Goal: Communication & Community: Answer question/provide support

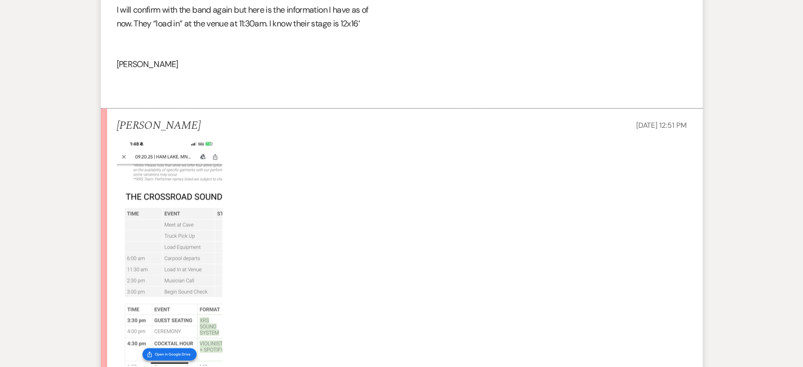
scroll to position [2536, 0]
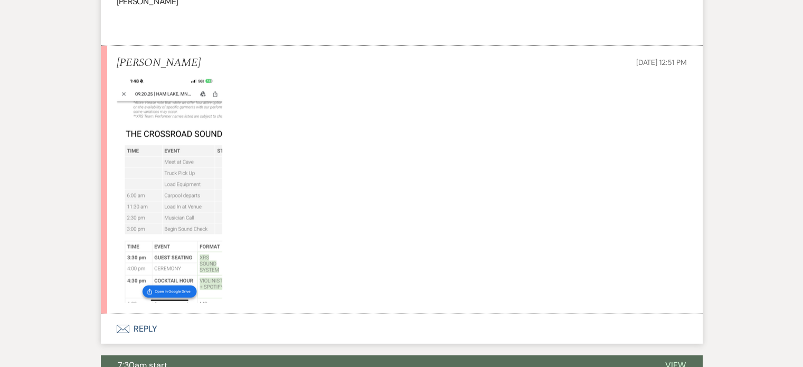
drag, startPoint x: 399, startPoint y: 244, endPoint x: 434, endPoint y: 163, distance: 88.5
click at [403, 227] on p at bounding box center [402, 188] width 570 height 229
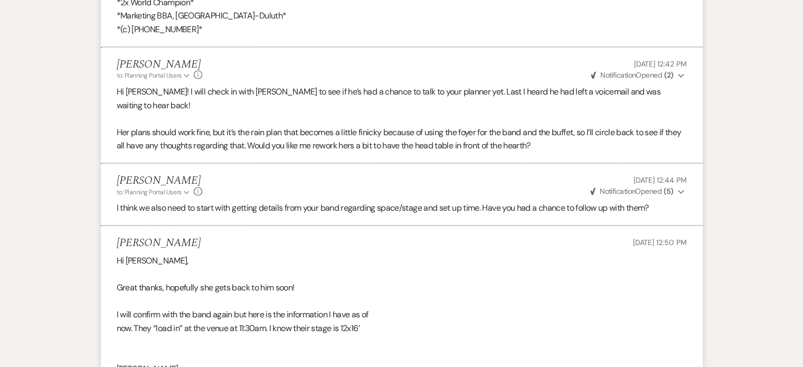
scroll to position [2167, 0]
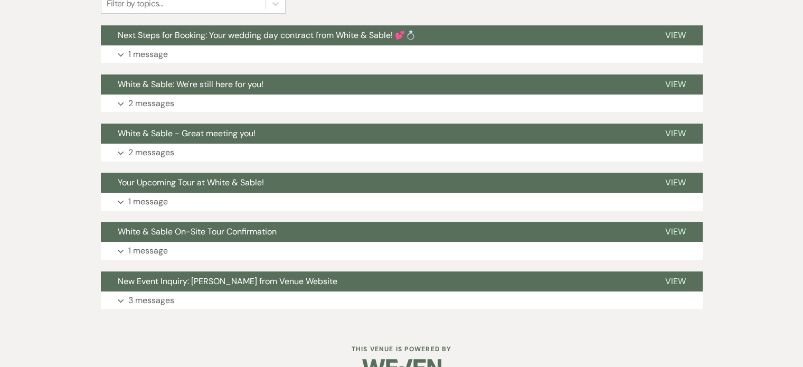
scroll to position [370, 0]
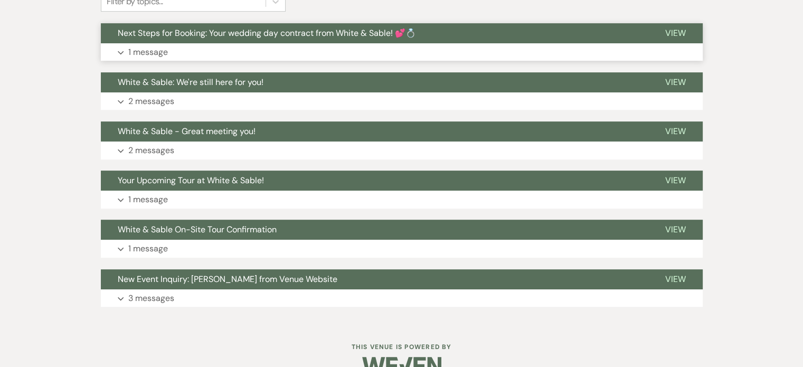
click at [154, 49] on p "1 message" at bounding box center [148, 52] width 40 height 14
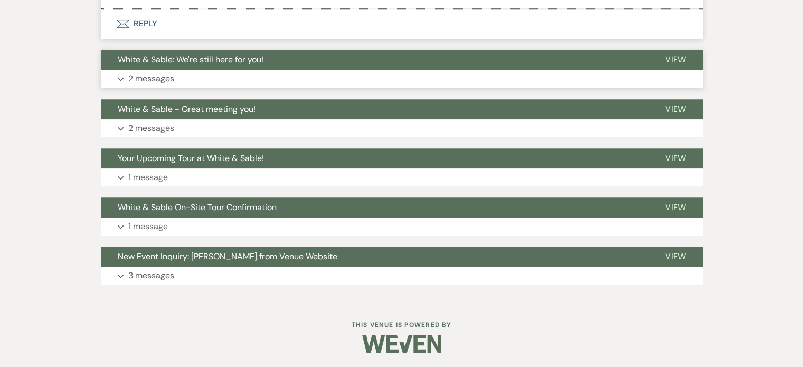
click at [166, 74] on p "2 messages" at bounding box center [151, 79] width 46 height 14
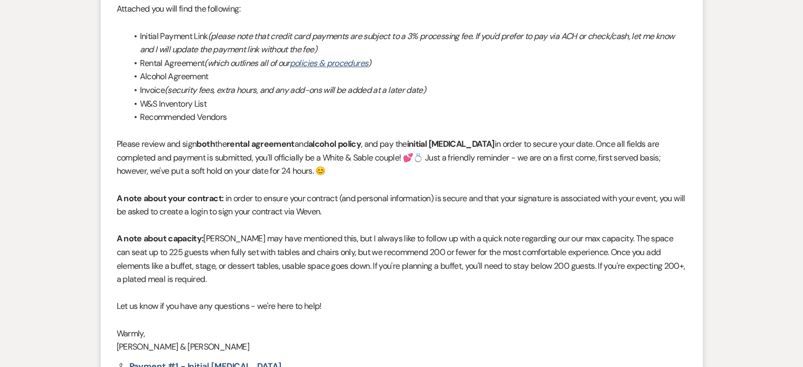
scroll to position [185, 0]
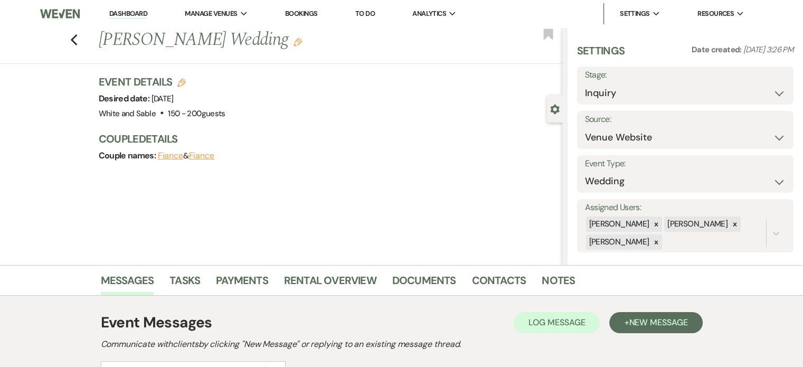
scroll to position [196, 0]
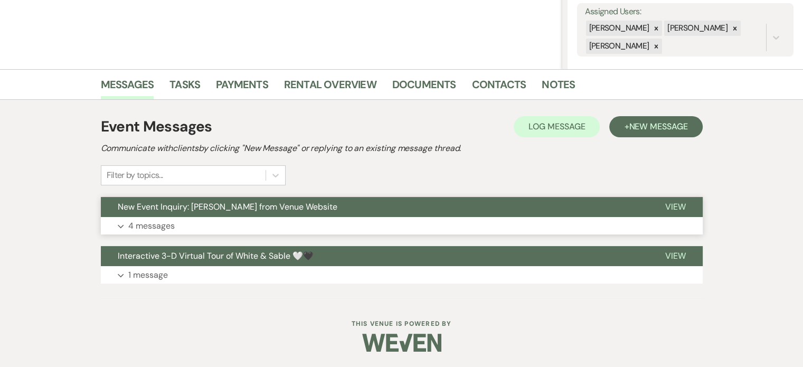
click at [171, 223] on p "4 messages" at bounding box center [151, 226] width 46 height 14
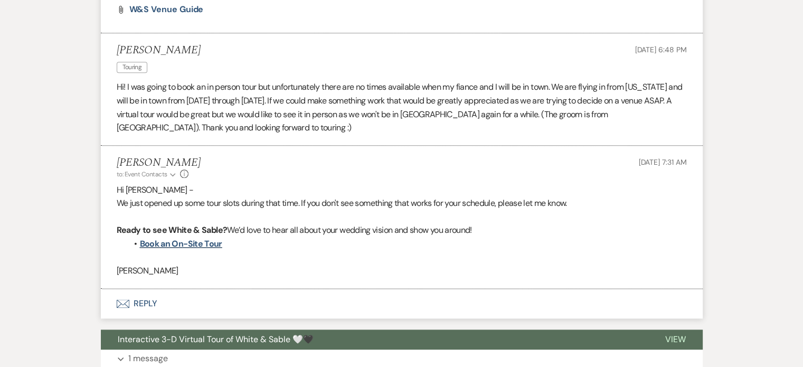
scroll to position [1313, 0]
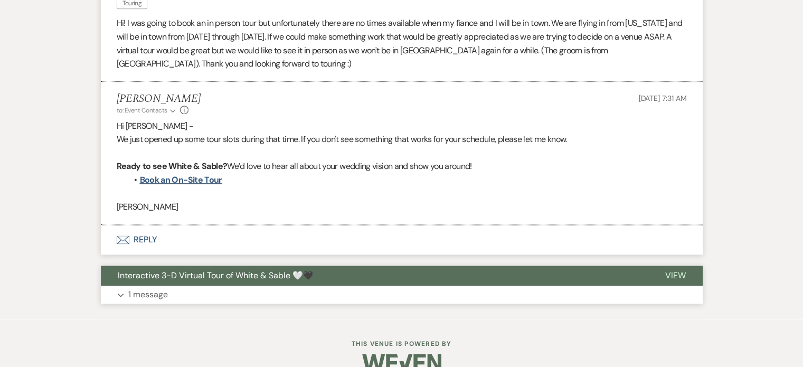
click at [162, 295] on p "1 message" at bounding box center [148, 295] width 40 height 14
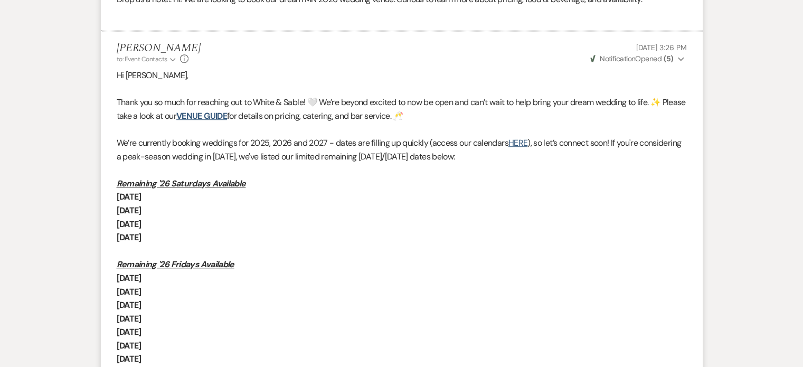
scroll to position [680, 0]
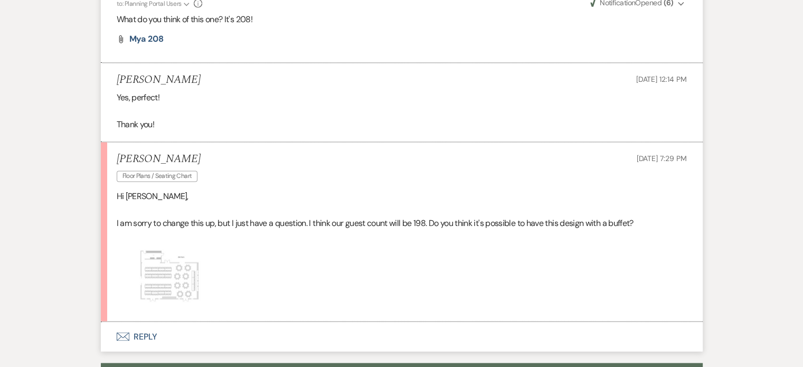
scroll to position [1701, 0]
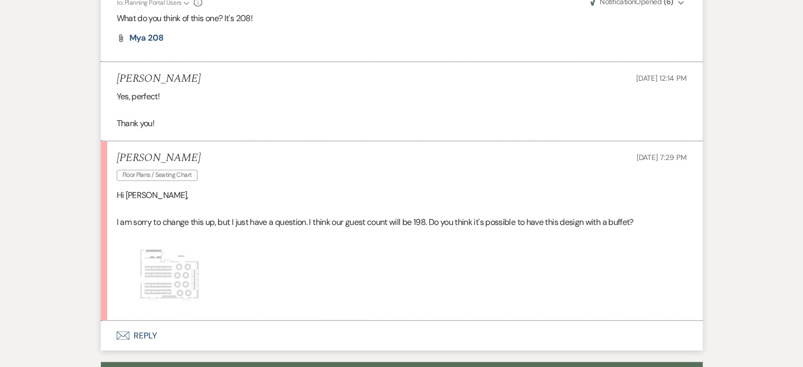
click at [184, 242] on img at bounding box center [170, 275] width 106 height 67
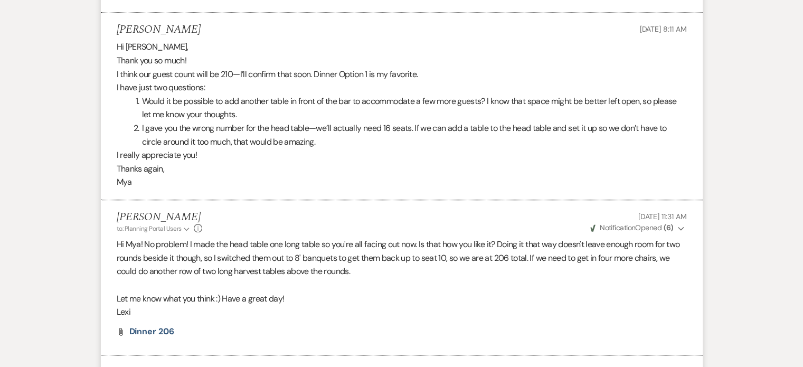
scroll to position [1226, 0]
click at [302, 137] on div "Hi Lexi, Thank you so much! I think our guest count will be 210—I’ll confirm th…" at bounding box center [402, 115] width 570 height 149
click at [598, 96] on li "Would it be possible to add another table in front of the bar to accommodate a …" at bounding box center [408, 109] width 558 height 27
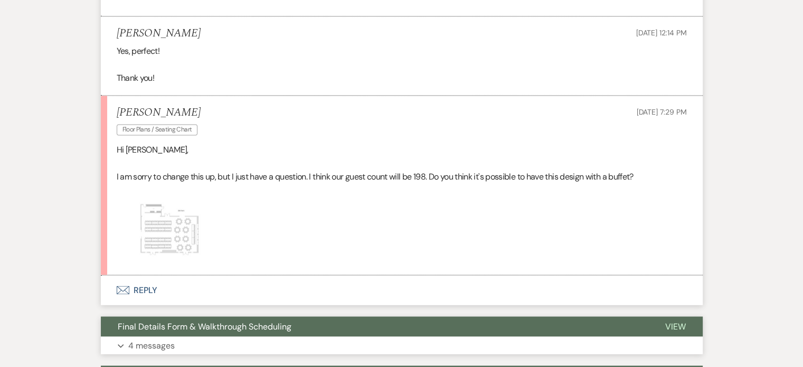
scroll to position [1851, 0]
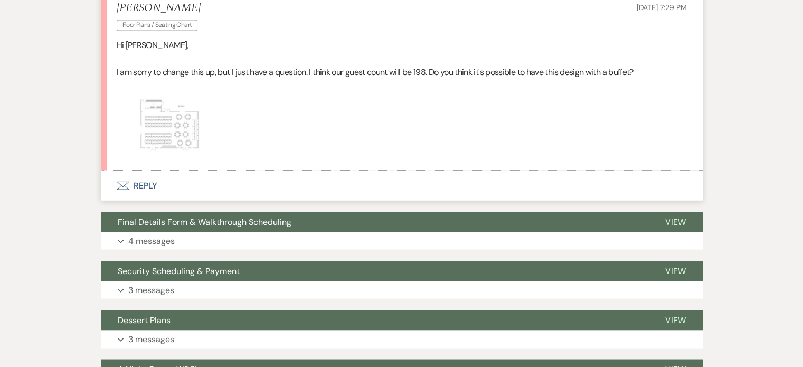
click at [150, 171] on button "Envelope Reply" at bounding box center [402, 186] width 602 height 30
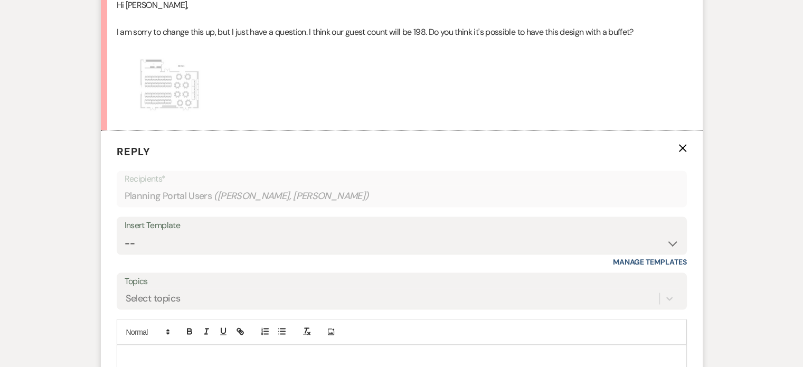
scroll to position [1957, 0]
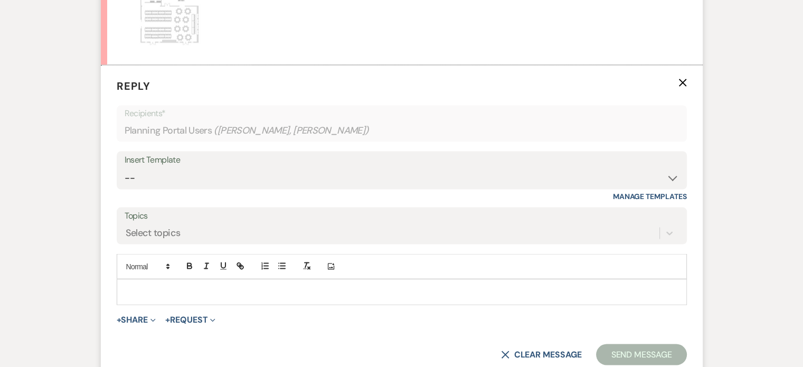
click at [201, 286] on p at bounding box center [401, 292] width 553 height 12
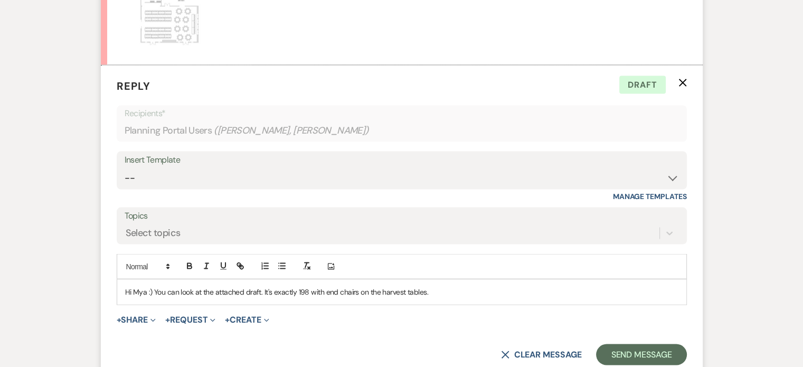
click at [467, 286] on p "Hi Mya :) You can look at the attached draft. It's exactly 198 with end chairs …" at bounding box center [401, 292] width 553 height 12
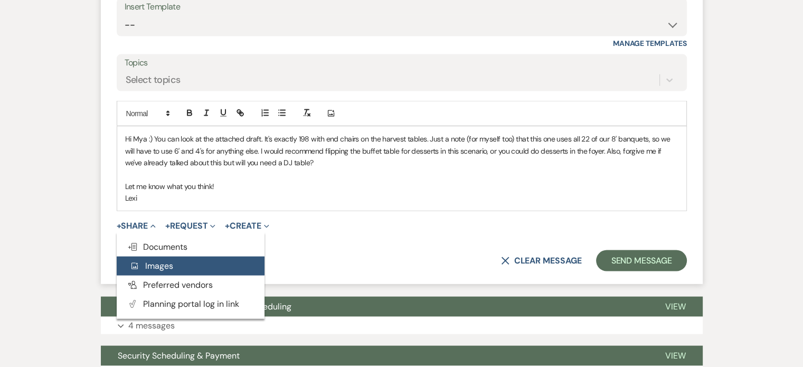
scroll to position [2115, 0]
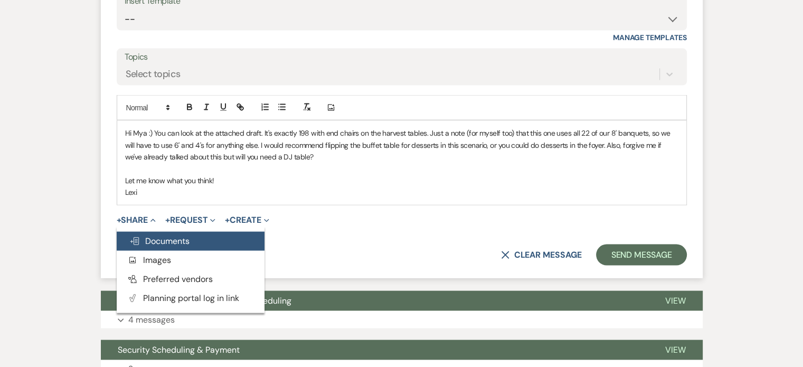
click at [143, 236] on span "Doc Upload Documents" at bounding box center [159, 241] width 60 height 11
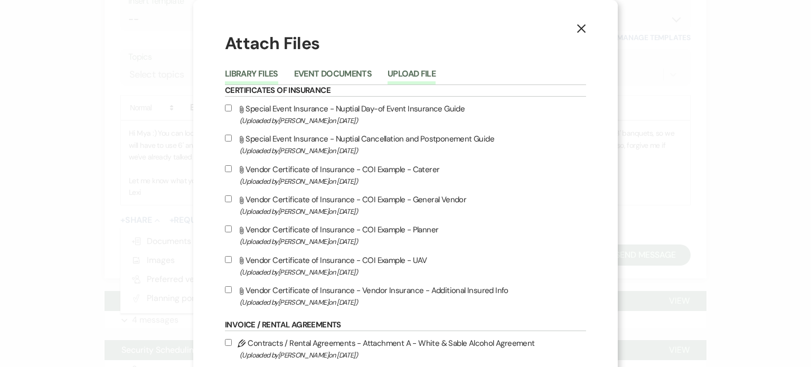
click at [410, 75] on button "Upload File" at bounding box center [412, 77] width 48 height 15
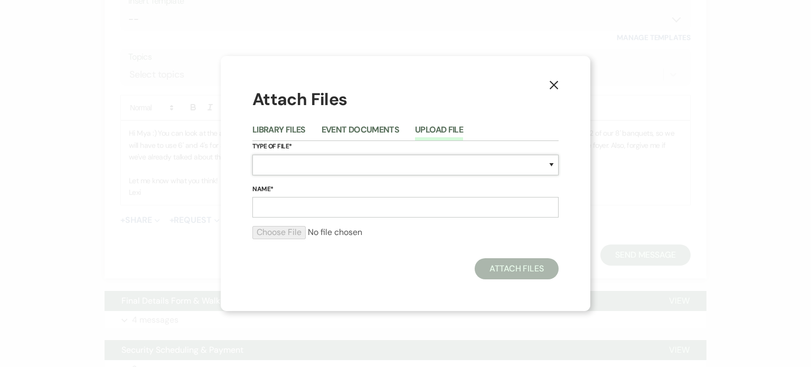
click at [314, 169] on select "Special Event Insurance Vendor Certificate of Insurance Contracts / Rental Agre…" at bounding box center [405, 165] width 306 height 21
select select "24"
click at [252, 155] on select "Special Event Insurance Vendor Certificate of Insurance Contracts / Rental Agre…" at bounding box center [405, 165] width 306 height 21
click at [297, 202] on input "Name*" at bounding box center [405, 207] width 306 height 21
type input "Mya 8.18.25"
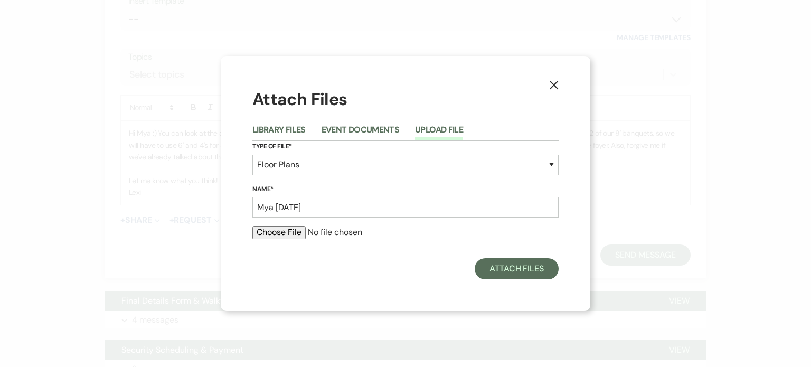
click at [286, 230] on input "file" at bounding box center [405, 232] width 306 height 13
type input "C:\fakepath\Mya 8.18.25.pdf"
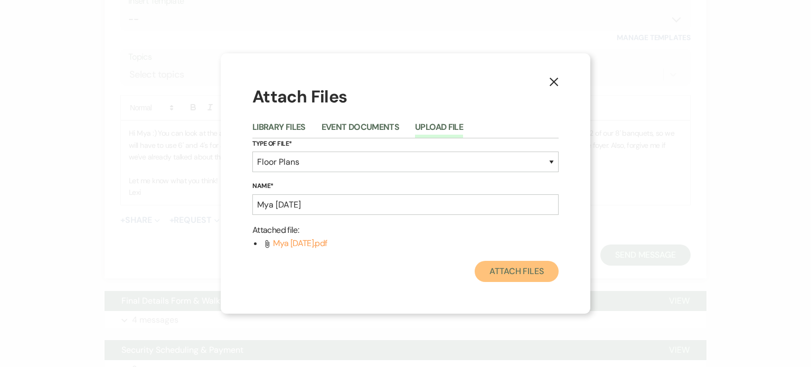
click at [512, 270] on button "Attach Files" at bounding box center [517, 271] width 84 height 21
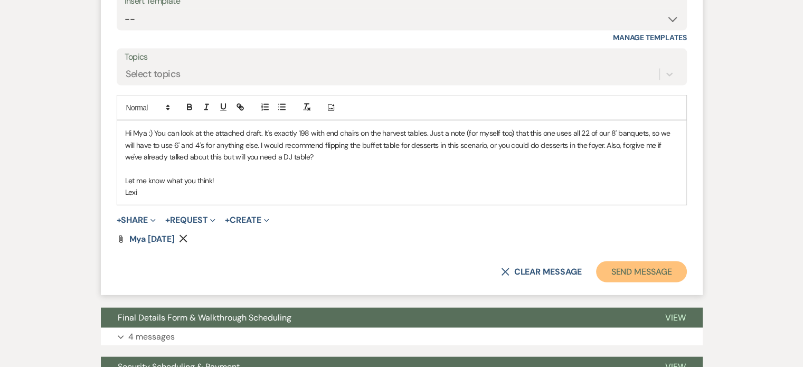
click at [648, 261] on button "Send Message" at bounding box center [641, 271] width 90 height 21
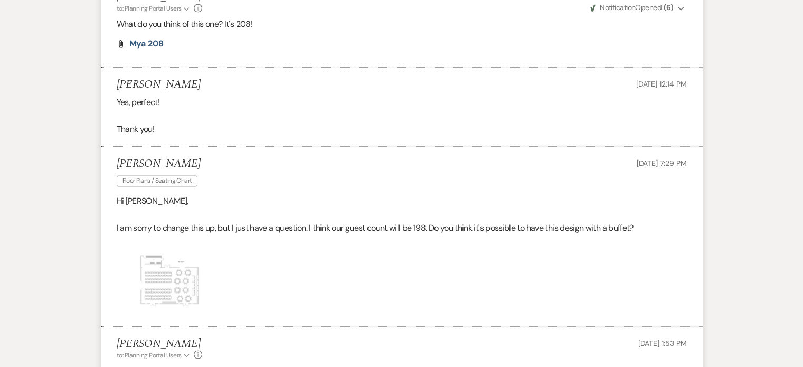
scroll to position [1597, 0]
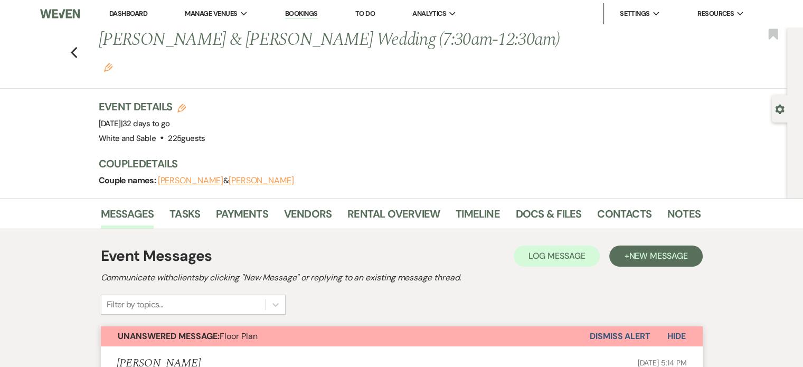
click at [142, 12] on link "Dashboard" at bounding box center [128, 13] width 38 height 9
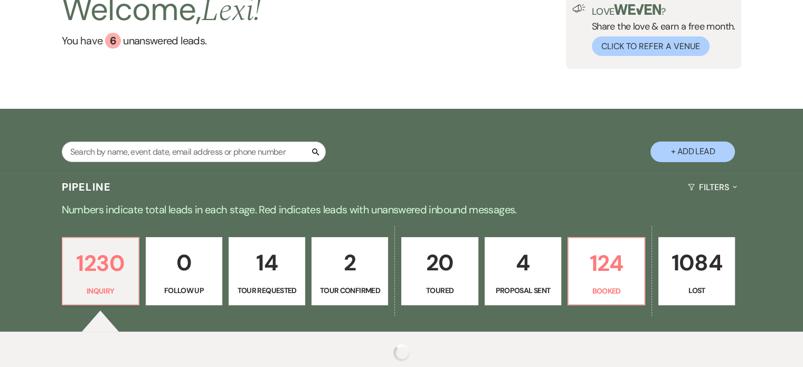
scroll to position [175, 0]
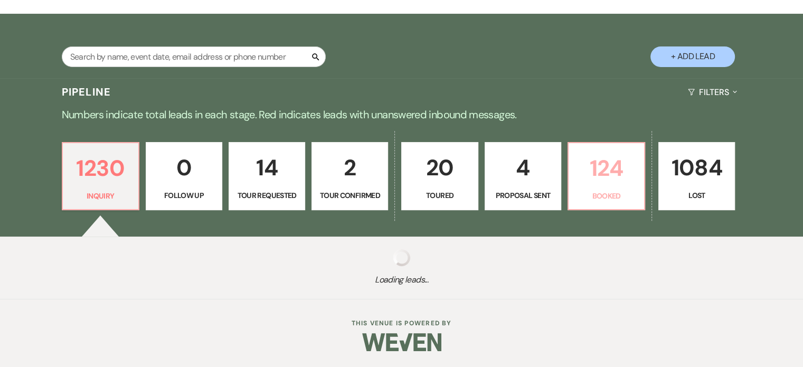
click at [579, 185] on p "124" at bounding box center [606, 168] width 63 height 35
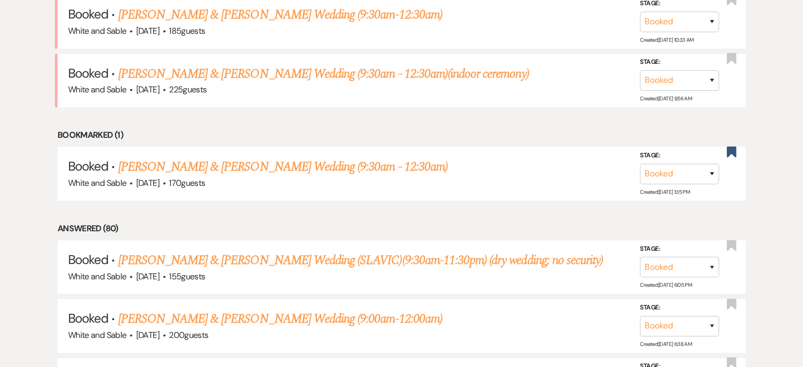
scroll to position [651, 0]
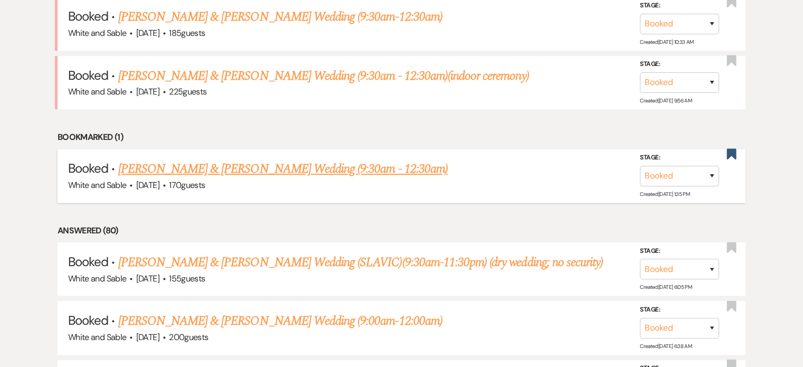
click at [330, 159] on link "Leah Mua & Jonathan Vang's Wedding (9:30am - 12:30am)" at bounding box center [283, 168] width 330 height 19
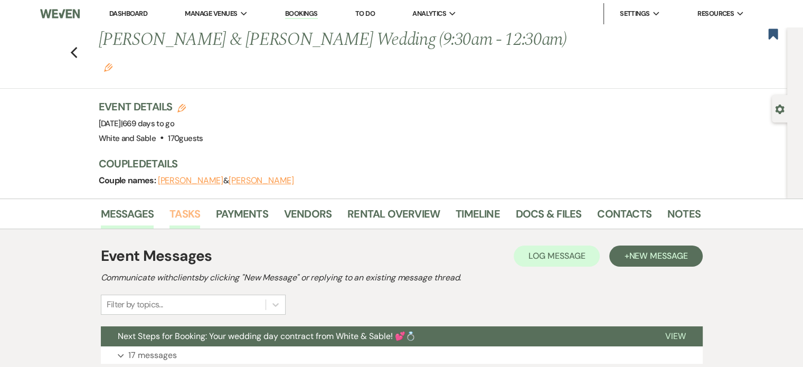
click at [176, 205] on link "Tasks" at bounding box center [185, 216] width 31 height 23
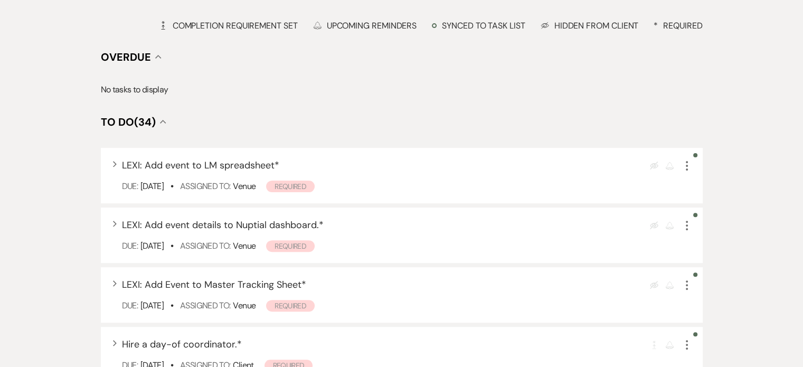
scroll to position [317, 0]
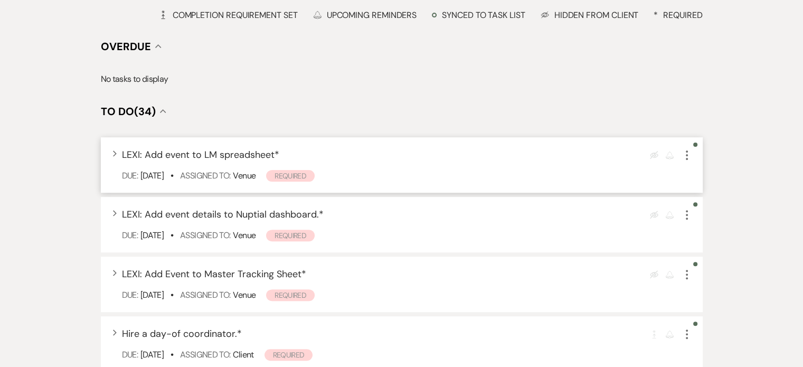
click at [687, 149] on icon "More" at bounding box center [687, 155] width 13 height 13
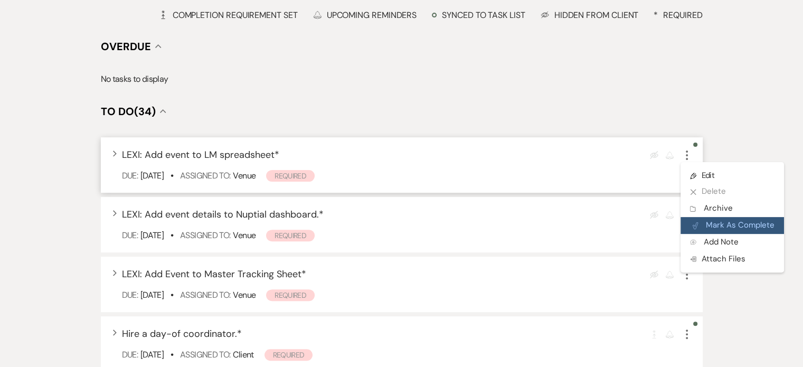
click at [717, 217] on button "Plan Portal Link Mark As Complete" at bounding box center [733, 225] width 104 height 17
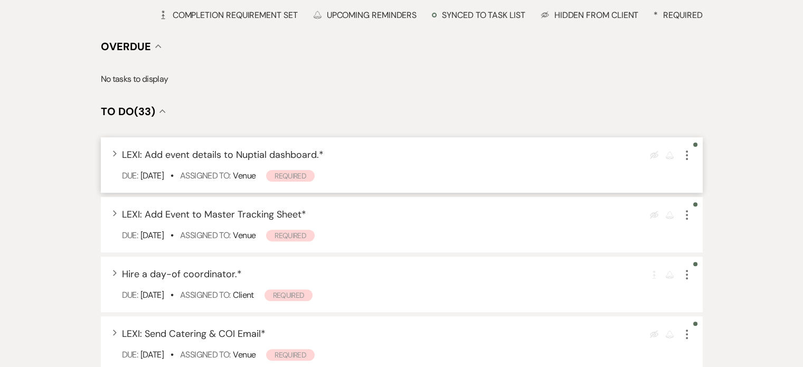
click at [689, 149] on icon "More" at bounding box center [687, 155] width 13 height 13
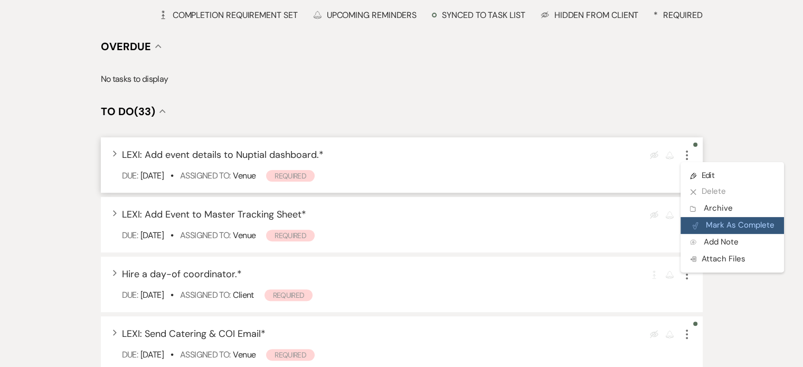
click at [714, 217] on button "Plan Portal Link Mark As Complete" at bounding box center [733, 225] width 104 height 17
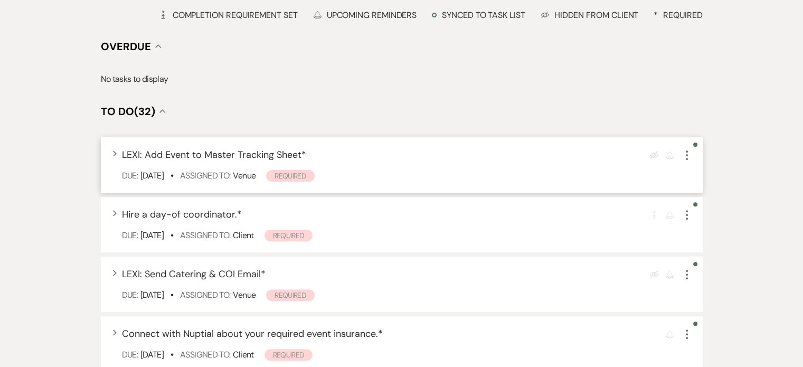
click at [688, 149] on icon "More" at bounding box center [687, 155] width 13 height 13
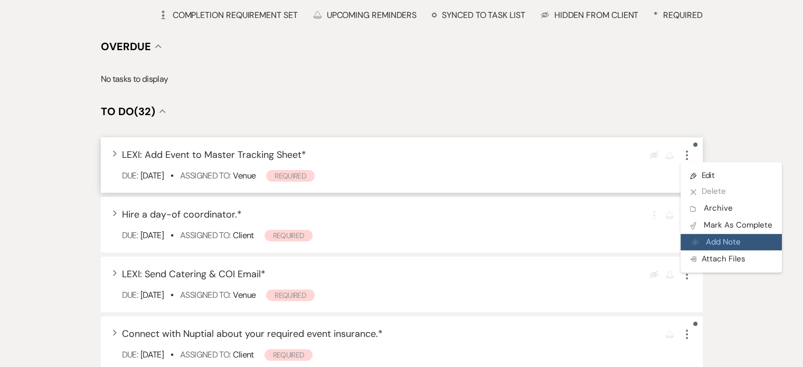
click at [726, 234] on button "Add Note Add Note" at bounding box center [731, 242] width 101 height 17
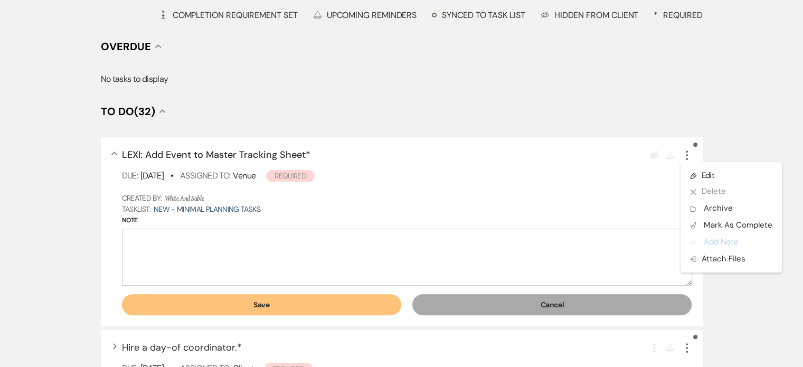
drag, startPoint x: 727, startPoint y: 209, endPoint x: 759, endPoint y: 270, distance: 69.5
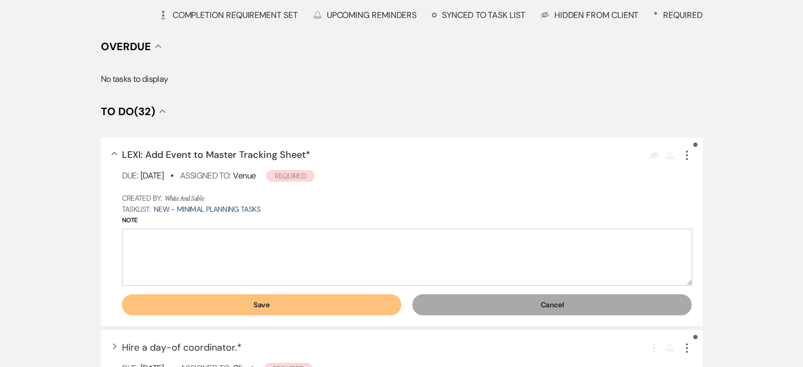
click at [591, 294] on button "Cancel" at bounding box center [551, 304] width 279 height 21
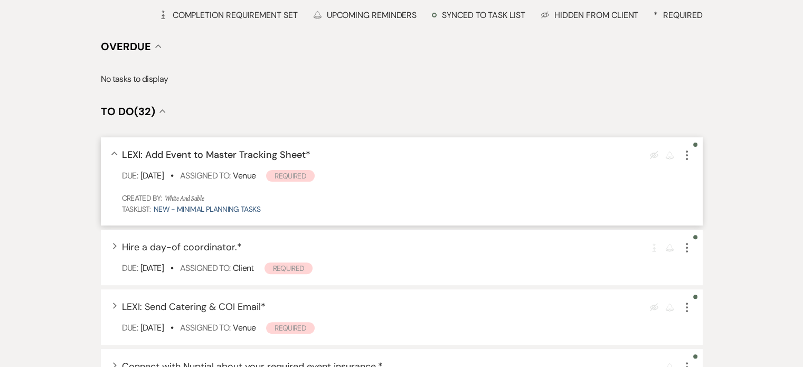
click at [679, 148] on div "Eye Blocked Reminder More" at bounding box center [671, 155] width 42 height 14
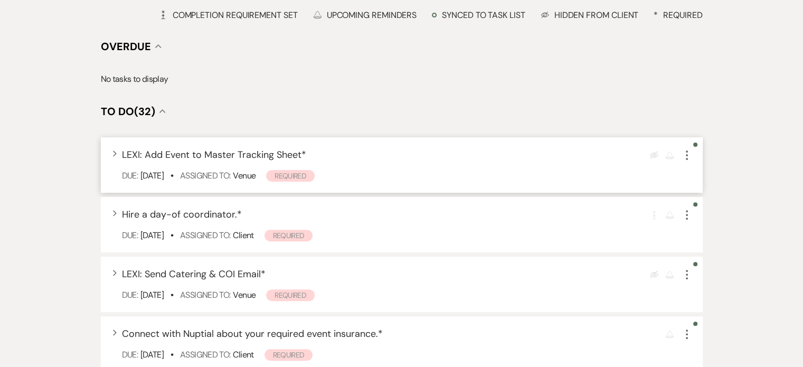
click at [692, 148] on button "More" at bounding box center [687, 155] width 13 height 14
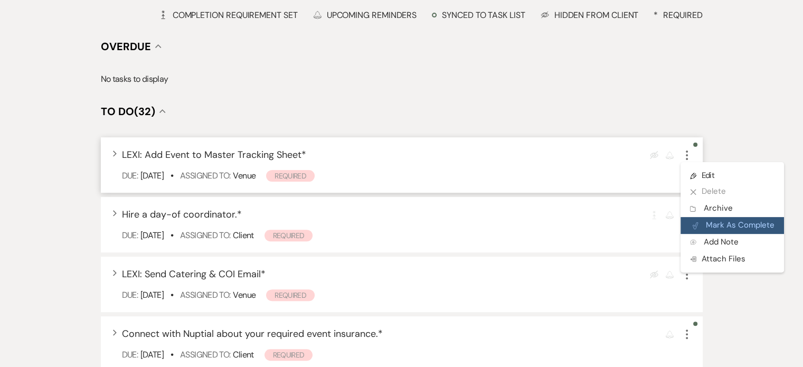
click at [726, 217] on button "Plan Portal Link Mark As Complete" at bounding box center [733, 225] width 104 height 17
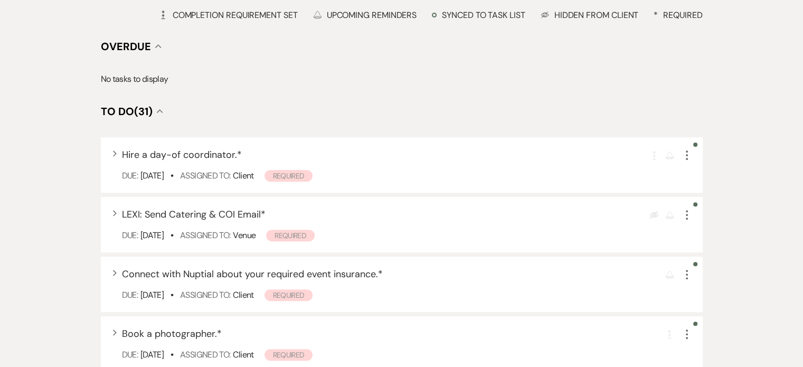
click at [455, 103] on div "+ Add Task Tasks Create and manage all tasks for this event. Filter: Assignee ▲…" at bounding box center [402, 287] width 602 height 718
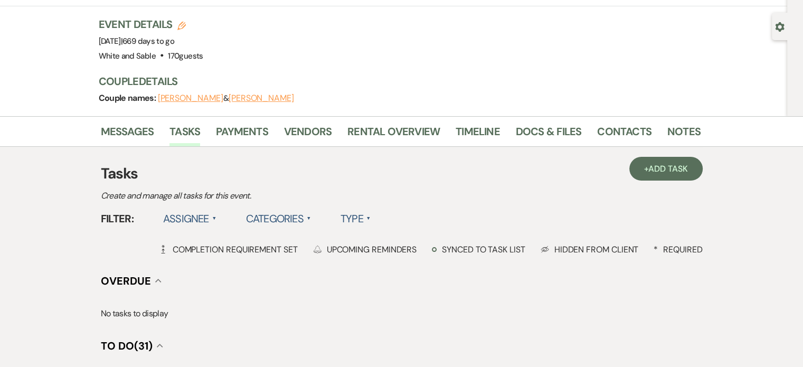
scroll to position [0, 0]
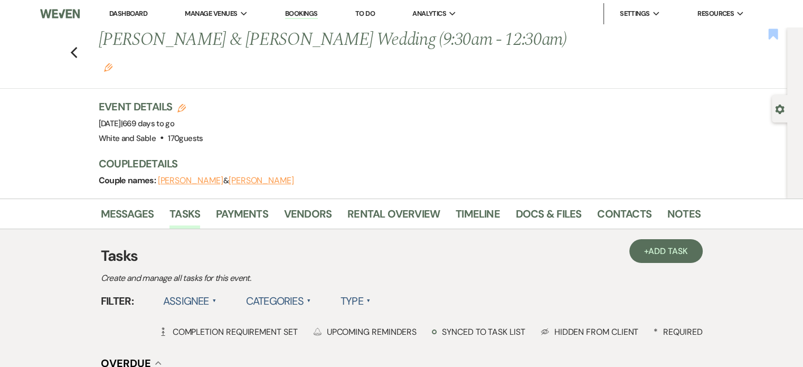
click at [775, 35] on use "button" at bounding box center [774, 34] width 10 height 11
click at [116, 17] on link "Dashboard" at bounding box center [128, 13] width 38 height 9
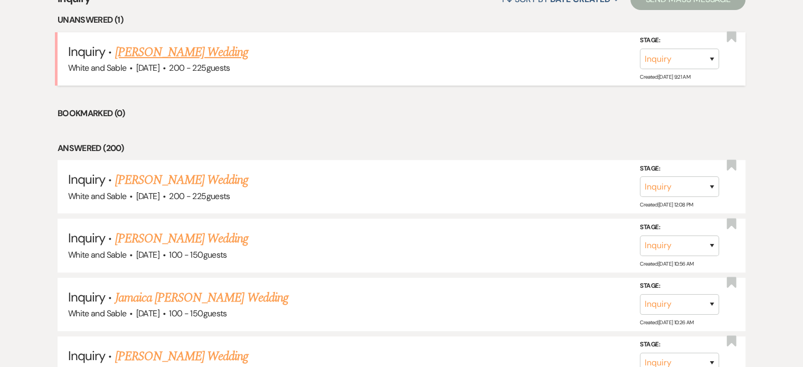
scroll to position [175, 0]
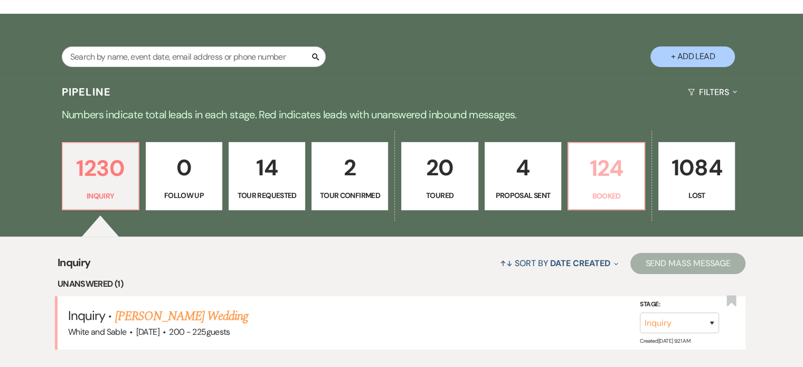
click at [602, 164] on p "124" at bounding box center [606, 168] width 63 height 35
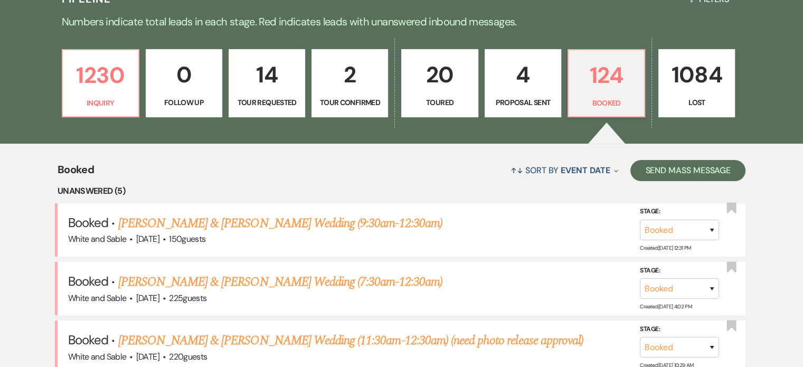
scroll to position [492, 0]
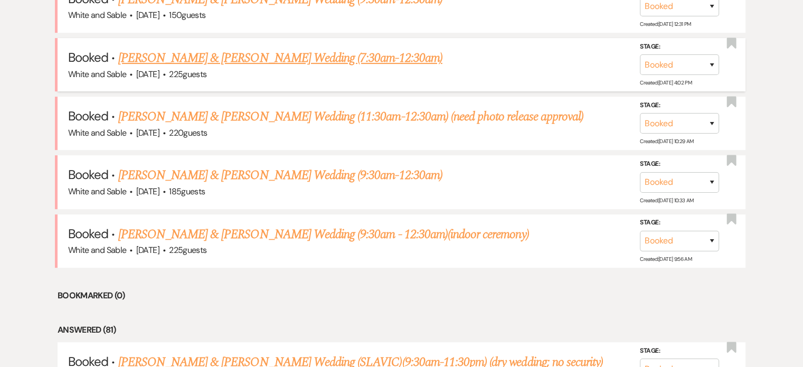
click at [225, 61] on link "[PERSON_NAME] & [PERSON_NAME] Wedding (7:30am-12:30am)" at bounding box center [280, 58] width 324 height 19
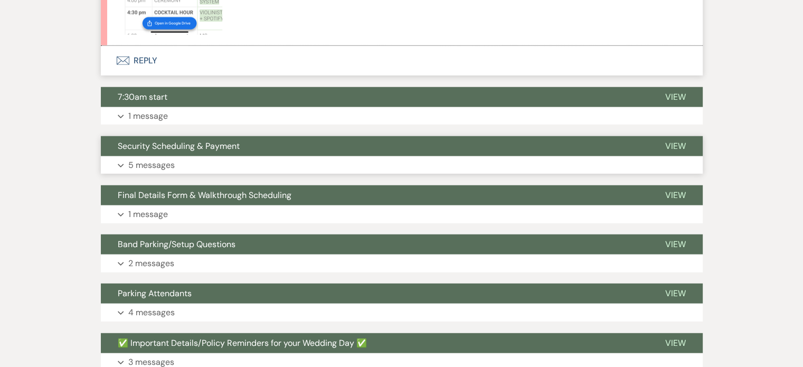
scroll to position [2805, 0]
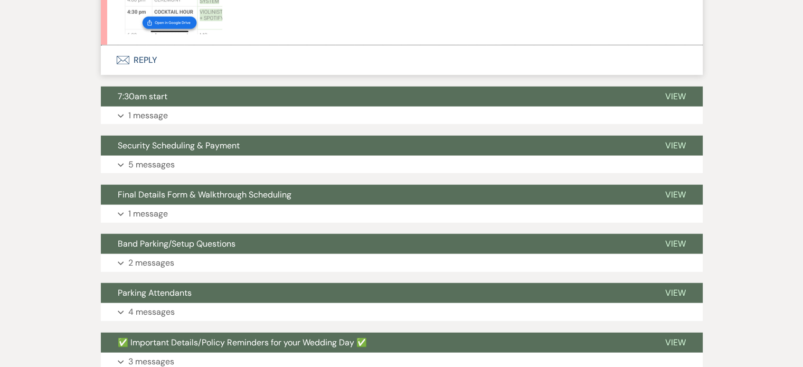
click at [145, 45] on button "Envelope Reply" at bounding box center [402, 60] width 602 height 30
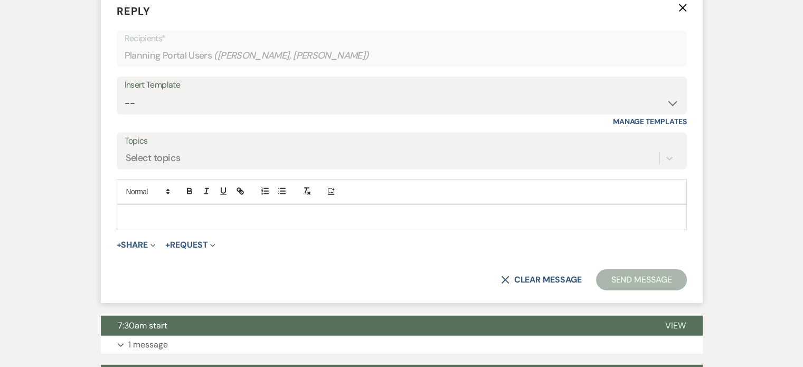
scroll to position [2964, 0]
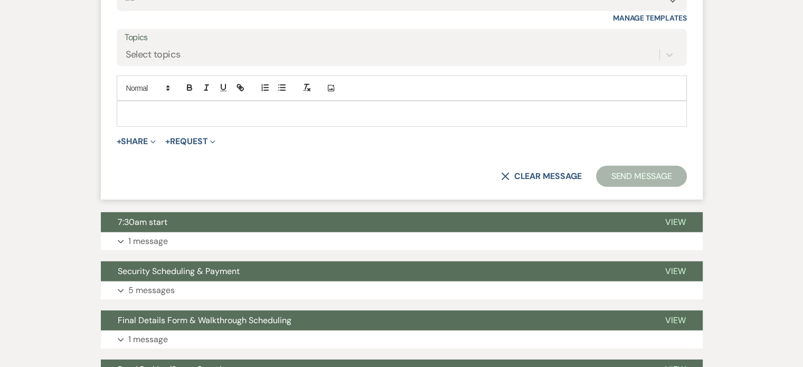
click at [234, 108] on p at bounding box center [401, 114] width 553 height 12
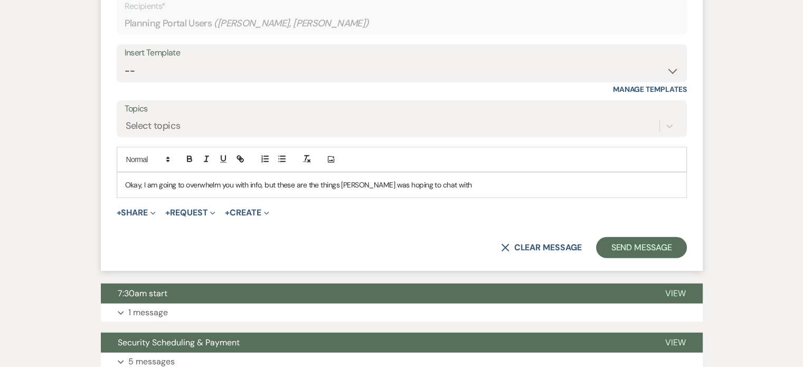
scroll to position [2911, 0]
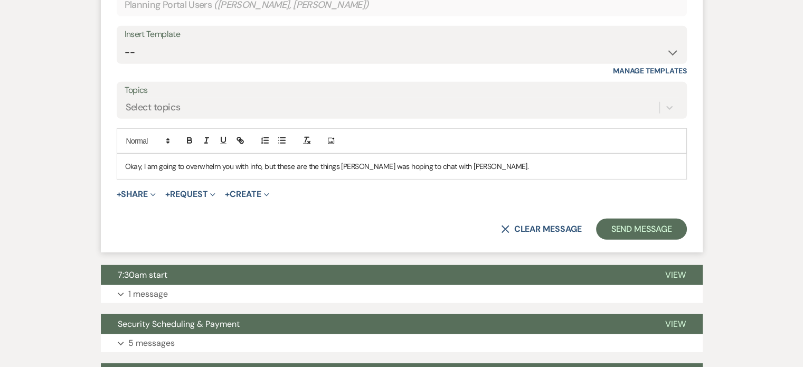
click at [140, 161] on p "Okay, I am going to overwhelm you with info, but these are the things Landon wa…" at bounding box center [401, 167] width 553 height 12
click at [346, 154] on div "Okay, I apologize in advance, but I am going to overwhelm you with info, but th…" at bounding box center [401, 166] width 569 height 24
drag, startPoint x: 530, startPoint y: 124, endPoint x: 552, endPoint y: 124, distance: 22.2
click at [533, 161] on p "Okay, I apologize in advance, but I am going to overwhelm you with info, but th…" at bounding box center [401, 167] width 553 height 12
click at [569, 161] on p "Okay, I apologize in advance, but I am going to overwhelm you with info, but th…" at bounding box center [401, 167] width 553 height 12
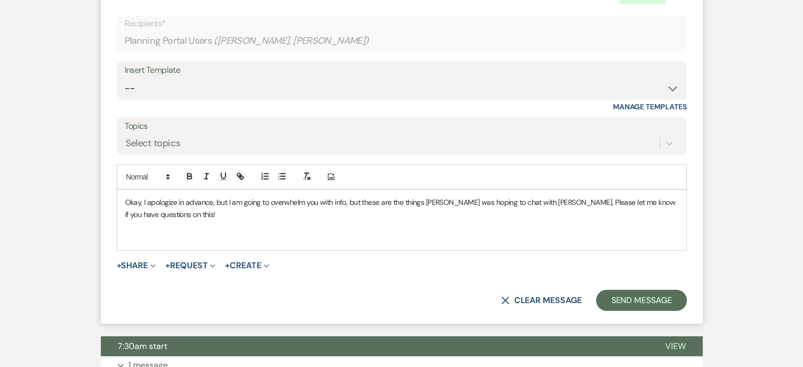
scroll to position [2858, 0]
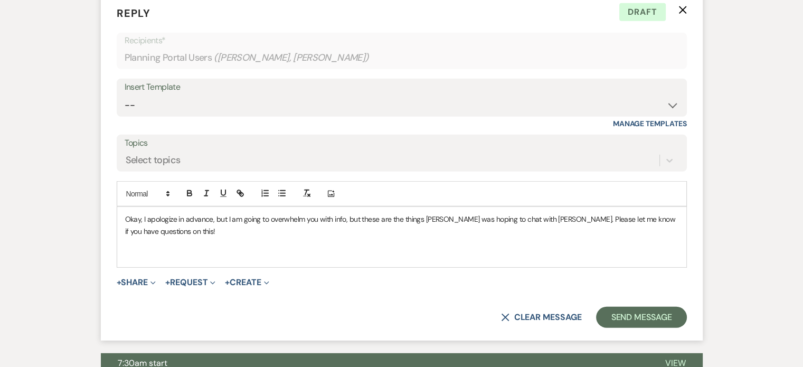
click at [211, 213] on p "Okay, I apologize in advance, but I am going to overwhelm you with info, but th…" at bounding box center [401, 225] width 553 height 24
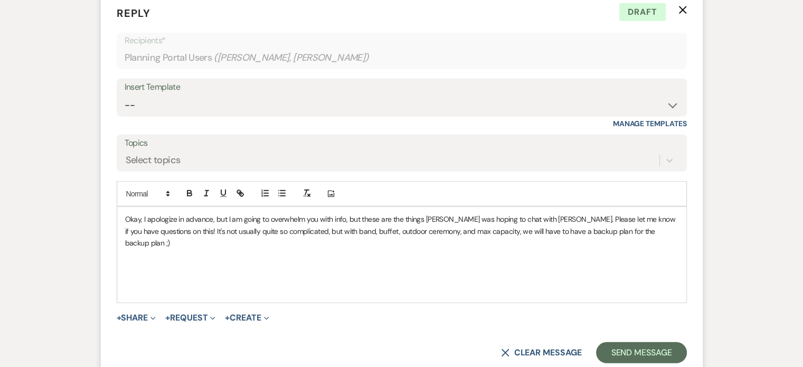
click at [258, 261] on p at bounding box center [401, 267] width 553 height 12
click at [330, 249] on p at bounding box center [401, 255] width 553 height 12
drag, startPoint x: 332, startPoint y: 221, endPoint x: 338, endPoint y: 209, distance: 14.2
click at [332, 272] on p at bounding box center [401, 278] width 553 height 12
click at [499, 249] on p at bounding box center [401, 255] width 553 height 12
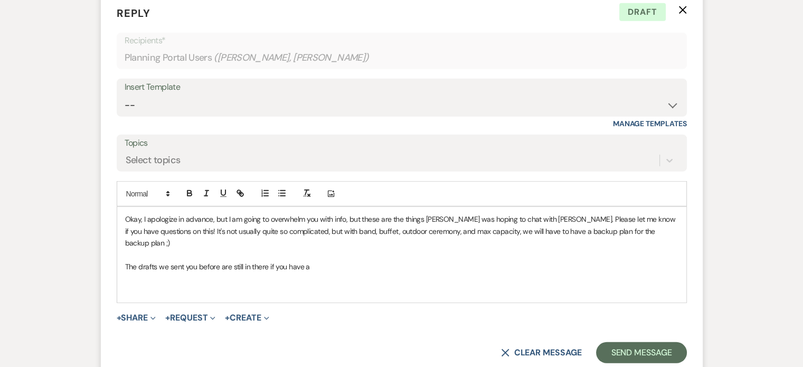
click at [455, 261] on p "The drafts we sent you before are still in there if you have a" at bounding box center [401, 267] width 553 height 12
click at [586, 272] on p at bounding box center [401, 278] width 553 height 12
click at [586, 261] on p "The drafts we sent you before are still in there if you have a particular attac…" at bounding box center [401, 267] width 553 height 12
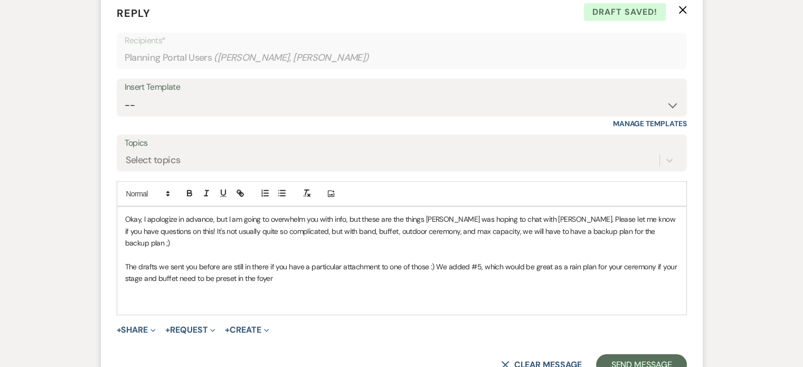
click at [653, 213] on p "Okay, I apologize in advance, but I am going to overwhelm you with info, but th…" at bounding box center [401, 230] width 553 height 35
click at [289, 261] on p "The drafts we sent you before are still in there if you have a particular attac…" at bounding box center [401, 273] width 553 height 24
click at [390, 261] on p "The drafts we sent you before are still in there if you have a particular attac…" at bounding box center [401, 273] width 553 height 24
click at [276, 285] on p at bounding box center [401, 291] width 553 height 12
click at [406, 261] on p "The drafts we sent you before are still in there if you have a particular attac…" at bounding box center [401, 273] width 553 height 24
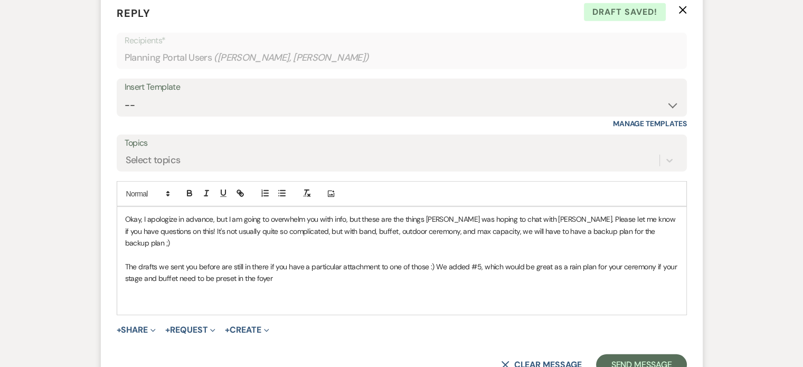
click at [403, 261] on p "The drafts we sent you before are still in there if you have a particular attac…" at bounding box center [401, 273] width 553 height 24
drag, startPoint x: 337, startPoint y: 223, endPoint x: 105, endPoint y: 227, distance: 232.9
click at [105, 227] on form "Reply X Draft saved! Recipients* Planning Portal Users ( Carson Fossum, Maddie …" at bounding box center [402, 191] width 602 height 396
click at [645, 213] on p "Okay, I apologize in advance, but I am going to overwhelm you with info, but th…" at bounding box center [401, 230] width 553 height 35
click at [123, 211] on div "Okay, I apologize in advance, but I am going to overwhelm you with info, but th…" at bounding box center [401, 260] width 569 height 107
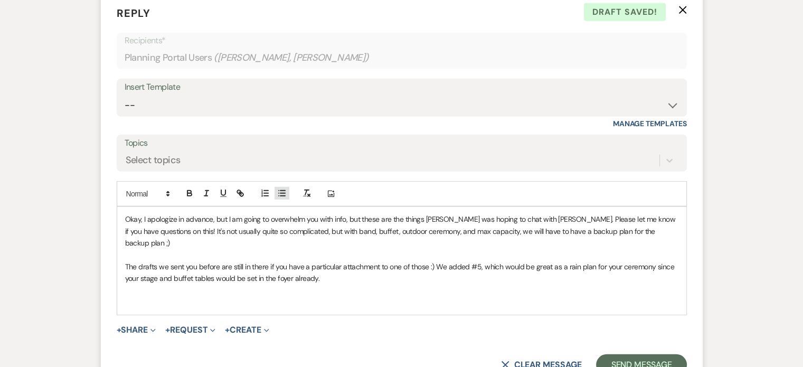
click at [284, 189] on icon "button" at bounding box center [282, 194] width 10 height 10
click at [344, 261] on li "The drafts we sent you before are still in there if you have a particular attac…" at bounding box center [407, 273] width 543 height 24
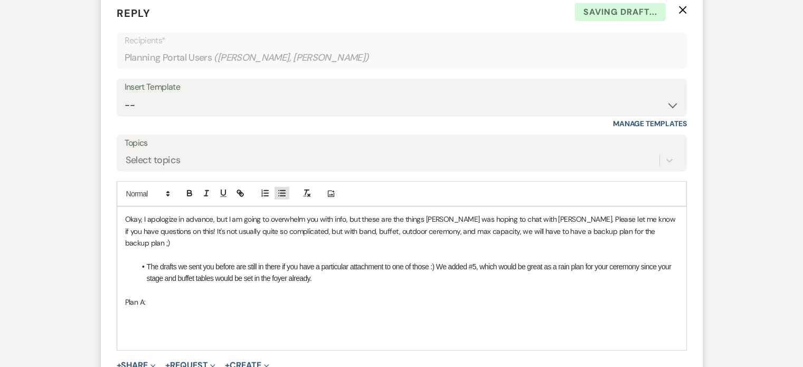
click at [284, 189] on icon "button" at bounding box center [282, 194] width 10 height 10
click at [285, 189] on icon "button" at bounding box center [282, 194] width 10 height 10
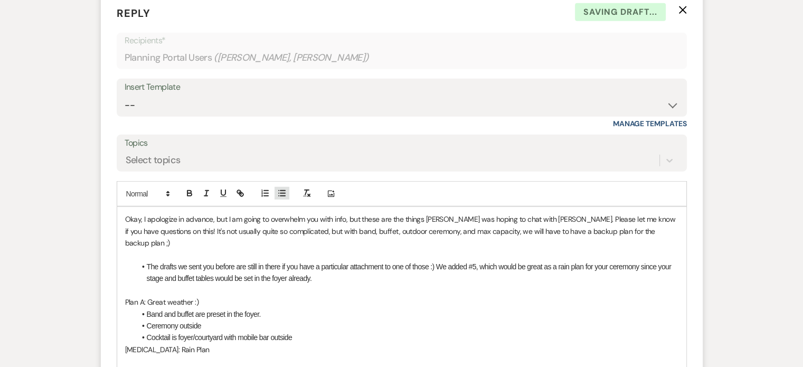
click at [285, 189] on icon "button" at bounding box center [282, 194] width 10 height 10
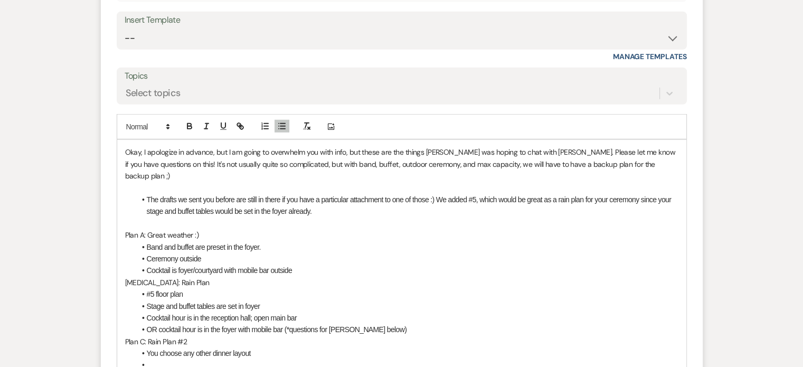
scroll to position [3021, 0]
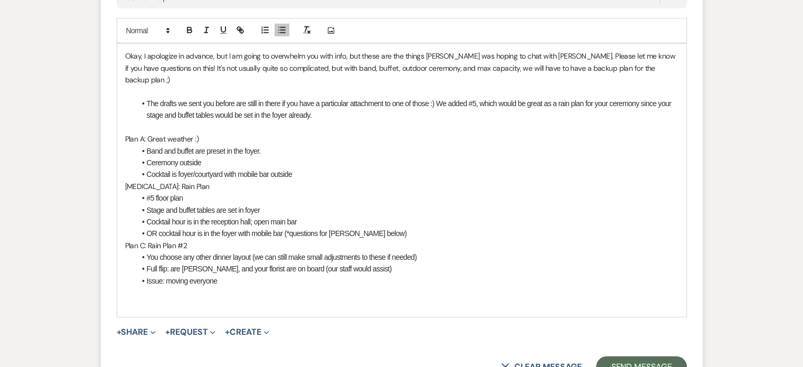
drag, startPoint x: 171, startPoint y: 215, endPoint x: 177, endPoint y: 211, distance: 8.1
click at [170, 263] on li "Full flip: are Donatelli's, Ashley, and your florist are on board (our staff wo…" at bounding box center [407, 269] width 543 height 12
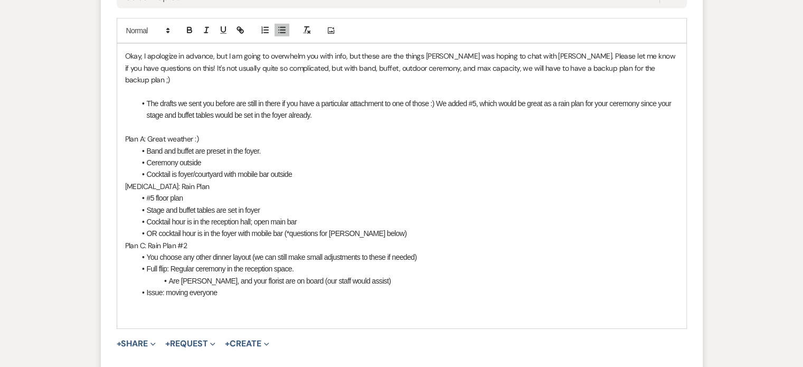
click at [427, 287] on li "Issue: moving everyone" at bounding box center [407, 293] width 543 height 12
click at [406, 275] on li "Are Donatelli's, Ashley, and your florist are on board (our staff would assist)" at bounding box center [407, 281] width 543 height 12
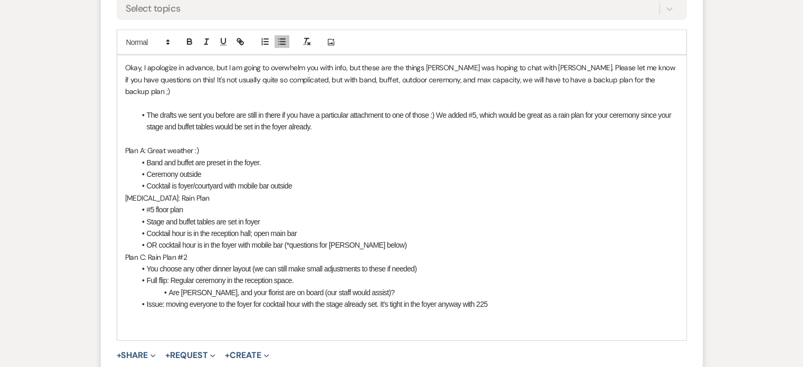
scroll to position [3127, 0]
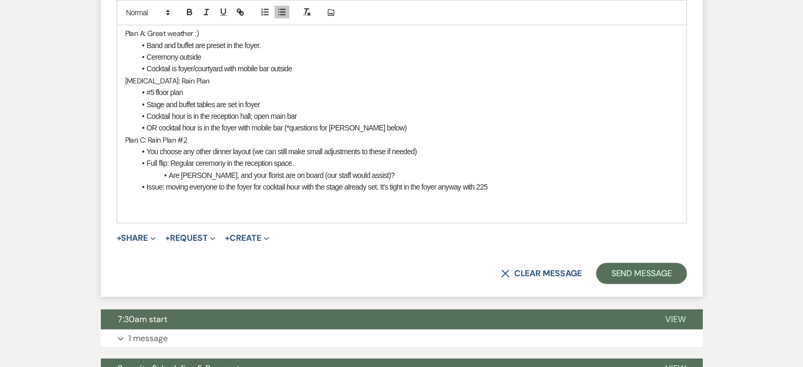
click at [167, 181] on li "Issue: moving everyone to the foyer for cocktail hour with the stage already se…" at bounding box center [407, 187] width 543 height 12
click at [266, 181] on li "Issue: Moving everyone to the foyer for cocktail hour with the stage already se…" at bounding box center [407, 187] width 543 height 12
click at [302, 181] on li "Issue: Moving everyone to the foyer for cocktail hour with the stage already se…" at bounding box center [407, 187] width 543 height 12
click at [420, 181] on li "Issue: Moving everyone to the foyer for cocktail hour during the flip. With the…" at bounding box center [407, 187] width 543 height 12
click at [430, 181] on li "Issue: Moving everyone to the foyer for cocktail hour during the flip. With the…" at bounding box center [407, 187] width 543 height 12
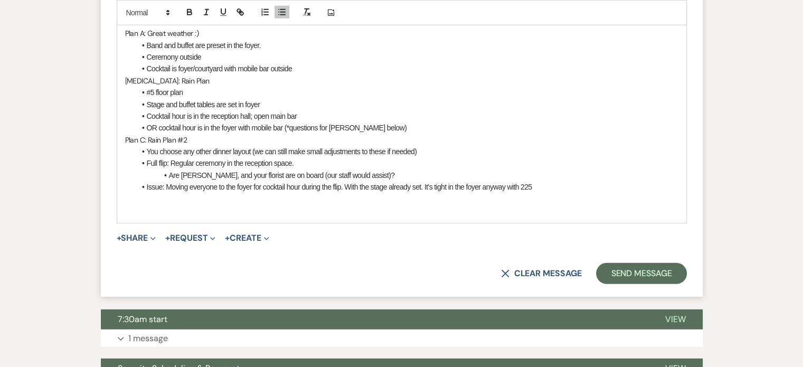
click at [525, 181] on li "Issue: Moving everyone to the foyer for cocktail hour during the flip. With the…" at bounding box center [407, 187] width 543 height 12
drag, startPoint x: 553, startPoint y: 133, endPoint x: 425, endPoint y: 130, distance: 128.3
click at [425, 181] on li "Issue: Moving everyone to the foyer for cocktail hour during the flip. With the…" at bounding box center [407, 187] width 543 height 12
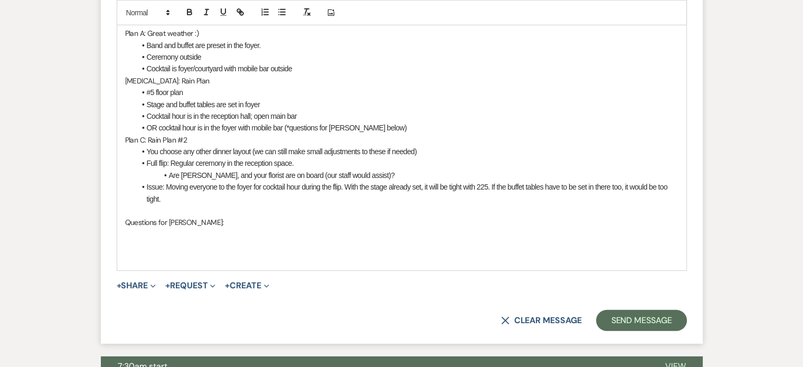
click at [279, 19] on div at bounding box center [274, 13] width 34 height 16
click at [283, 11] on icon "button" at bounding box center [282, 12] width 10 height 10
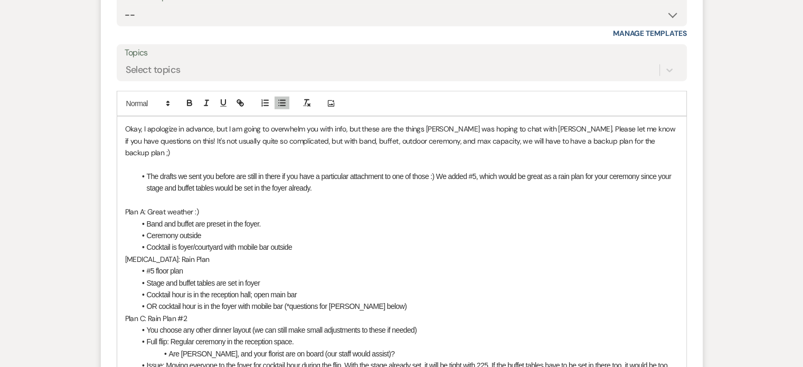
scroll to position [3117, 0]
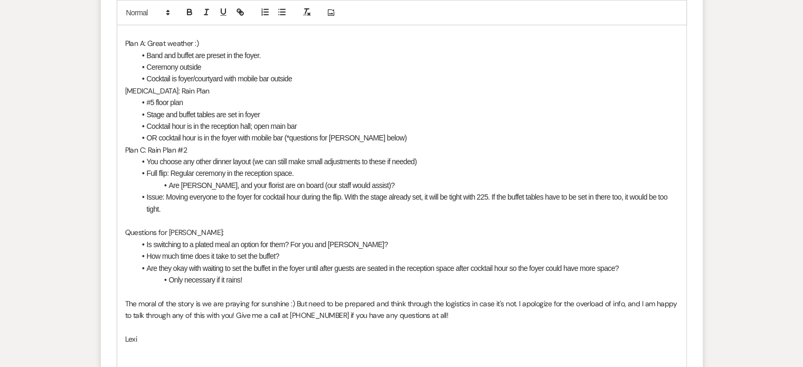
drag, startPoint x: 255, startPoint y: 266, endPoint x: 279, endPoint y: 266, distance: 23.8
click at [256, 298] on p "The moral of the story is we are praying for sunshine :) But need to be prepare…" at bounding box center [401, 310] width 553 height 24
click at [278, 333] on p "Lexi" at bounding box center [401, 339] width 553 height 12
click at [241, 345] on p at bounding box center [401, 351] width 553 height 12
click at [216, 306] on div "Okay, I apologize in advance, but I am going to overwhelm you with info, but th…" at bounding box center [401, 155] width 569 height 415
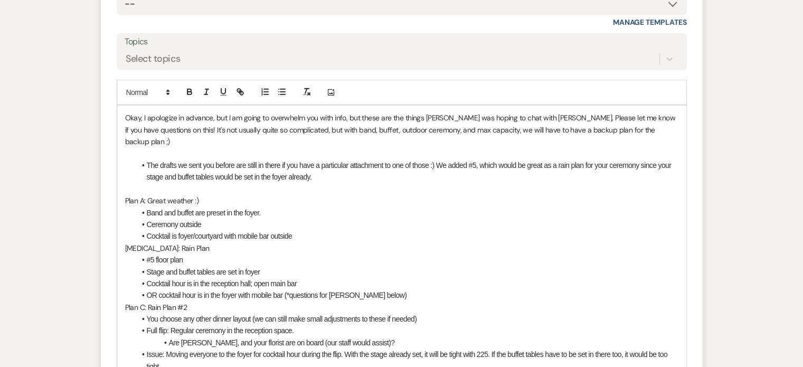
scroll to position [2800, 0]
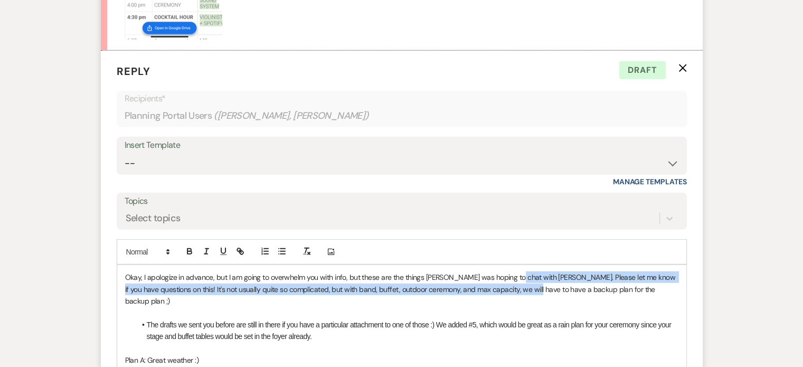
click at [515, 271] on p "Okay, I apologize in advance, but I am going to overwhelm you with info, but th…" at bounding box center [401, 288] width 553 height 35
click at [560, 271] on p "Okay, I apologize in advance, but I am going to overwhelm you with info, but th…" at bounding box center [401, 288] width 553 height 35
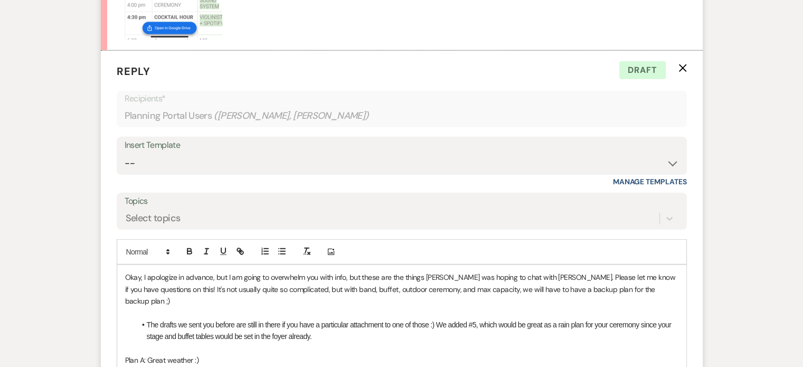
click at [548, 271] on p "Okay, I apologize in advance, but I am going to overwhelm you with info, but th…" at bounding box center [401, 288] width 553 height 35
click at [275, 319] on li "The drafts we sent you before are still in there if you have a particular attac…" at bounding box center [407, 331] width 543 height 24
click at [613, 271] on p "Okay, I apologize in advance, but I am going to overwhelm you with info, but th…" at bounding box center [401, 288] width 553 height 35
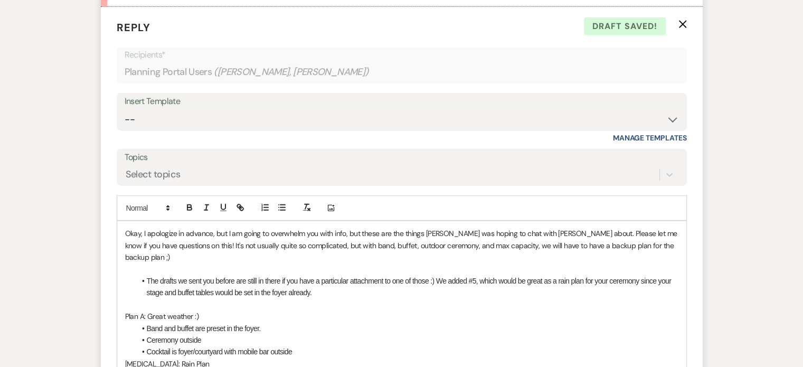
scroll to position [2905, 0]
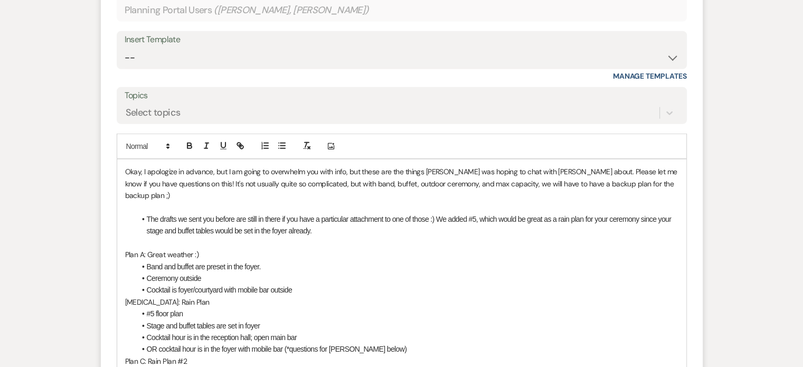
click at [405, 213] on li "The drafts we sent you before are still in there if you have a particular attac…" at bounding box center [407, 225] width 543 height 24
click at [336, 213] on li "The drafts we sent you before are still in there if you have a particular attac…" at bounding box center [407, 225] width 543 height 24
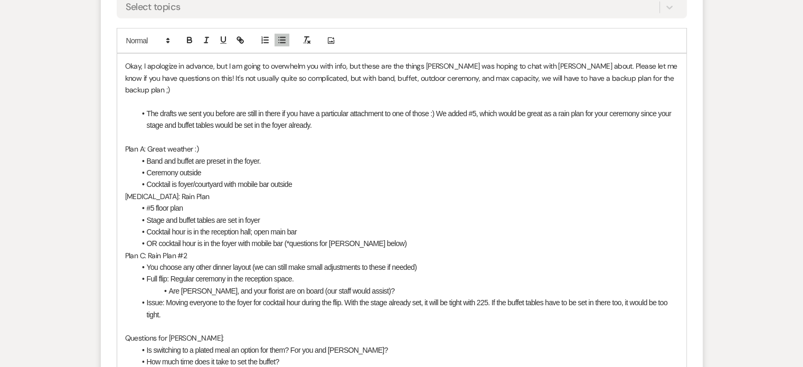
click at [299, 178] on li "Cocktail is foyer/courtyard with mobile bar outside" at bounding box center [407, 184] width 543 height 12
click at [182, 214] on li "Stage and buffet tables are set in foyer" at bounding box center [407, 220] width 543 height 12
click at [558, 108] on li "The drafts we sent you before are still in there if you have a particular attac…" at bounding box center [407, 120] width 543 height 24
click at [553, 108] on li "The drafts we sent you before are still in there if you have a particular attac…" at bounding box center [407, 120] width 543 height 24
click at [418, 131] on p at bounding box center [401, 137] width 553 height 12
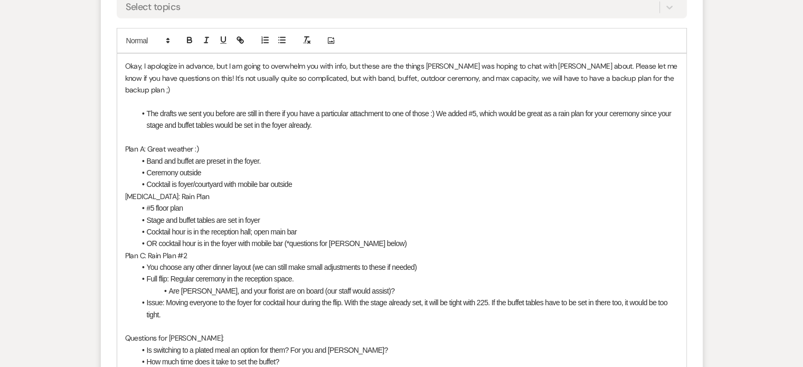
drag, startPoint x: 332, startPoint y: 73, endPoint x: 114, endPoint y: 63, distance: 217.8
click at [114, 63] on form "Reply X Draft Recipients* Planning Portal Users ( Carson Fossum, Maddie Rooney …" at bounding box center [402, 184] width 602 height 691
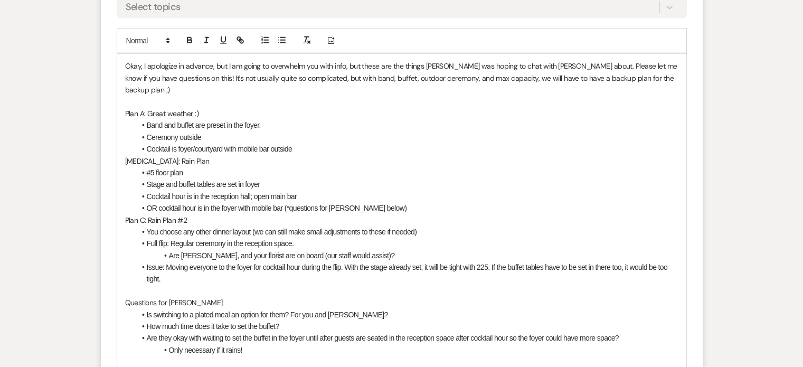
click at [170, 143] on li "Cocktail is foyer/courtyard with mobile bar outside" at bounding box center [407, 149] width 543 height 12
click at [192, 167] on li "#5 floor plan" at bounding box center [407, 173] width 543 height 12
click at [285, 226] on li "You choose any other dinner layout (we can still make small adjustments to thes…" at bounding box center [407, 232] width 543 height 12
click at [258, 226] on li "You choose any other dinner layout (we can still make small adjustments to thes…" at bounding box center [407, 232] width 543 height 12
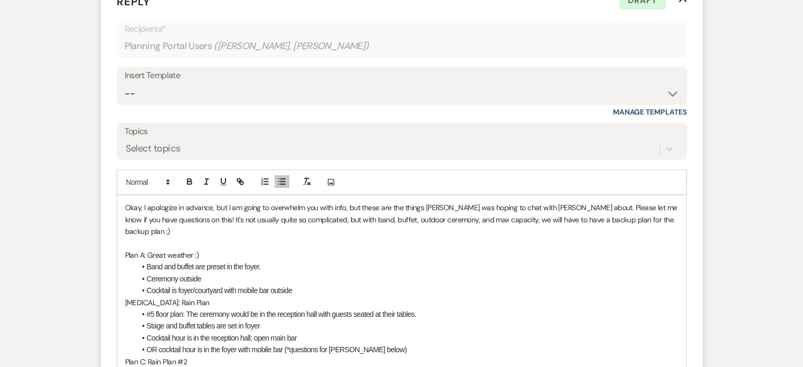
scroll to position [2905, 0]
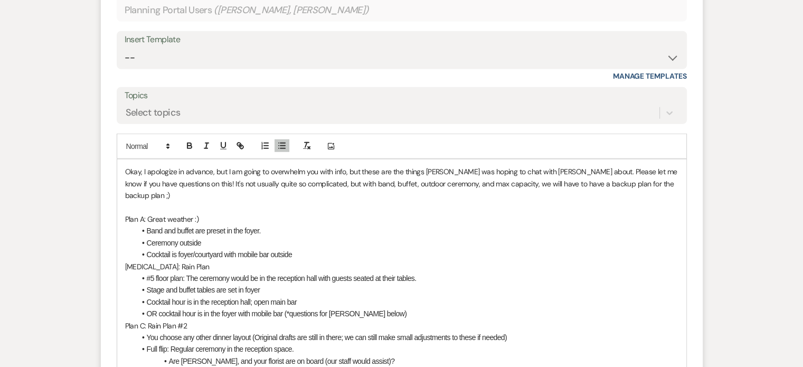
click at [549, 202] on p at bounding box center [401, 208] width 553 height 12
click at [596, 202] on p at bounding box center [401, 208] width 553 height 12
click at [230, 202] on p at bounding box center [401, 208] width 553 height 12
click at [275, 166] on p "Okay, I apologize in advance, but I am going to overwhelm you with info, but th…" at bounding box center [401, 183] width 553 height 35
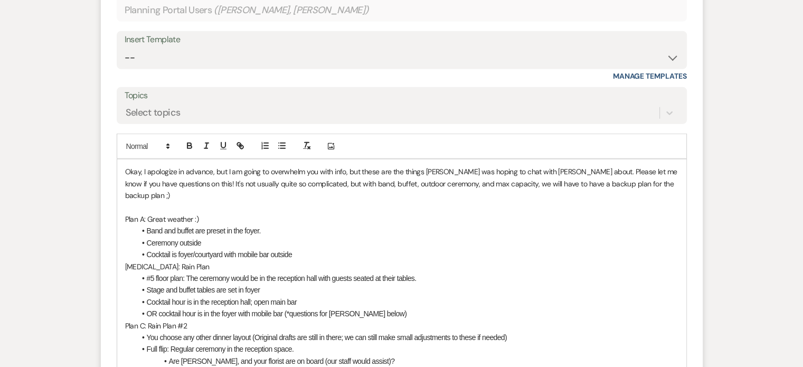
click at [217, 166] on p "Okay, I apologize in advance, but I am going to overwhelm you with info, but th…" at bounding box center [401, 183] width 553 height 35
click at [365, 166] on p "Okay, I apologize in advance, but I am going to overwhelm you with info, but th…" at bounding box center [401, 183] width 553 height 35
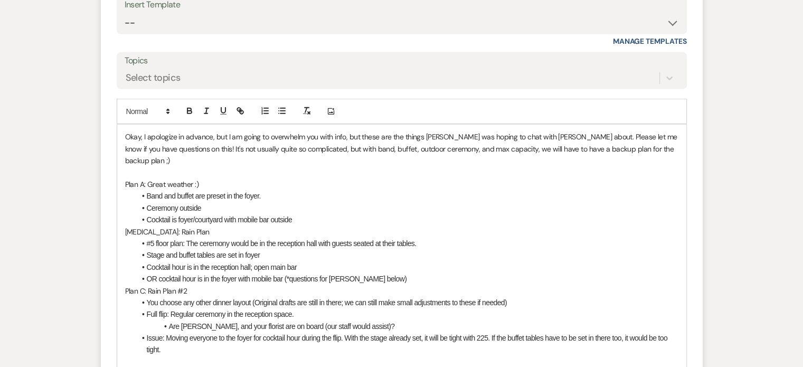
scroll to position [2958, 0]
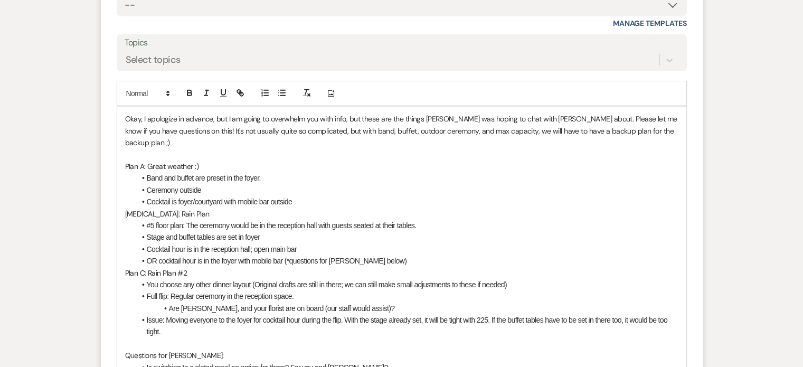
click at [238, 184] on li "Ceremony outside" at bounding box center [407, 190] width 543 height 12
click at [238, 196] on li "Cocktail is foyer/courtyard with mobile bar outside" at bounding box center [407, 202] width 543 height 12
click at [300, 196] on li "Cocktail is foyer/courtyard with mobile bar outside" at bounding box center [407, 202] width 543 height 12
click at [163, 220] on li "#5 floor plan: The ceremony would be in the reception hall with guests seated a…" at bounding box center [407, 226] width 543 height 12
click at [275, 231] on li "Stage and buffet tables are set in foyer" at bounding box center [407, 237] width 543 height 12
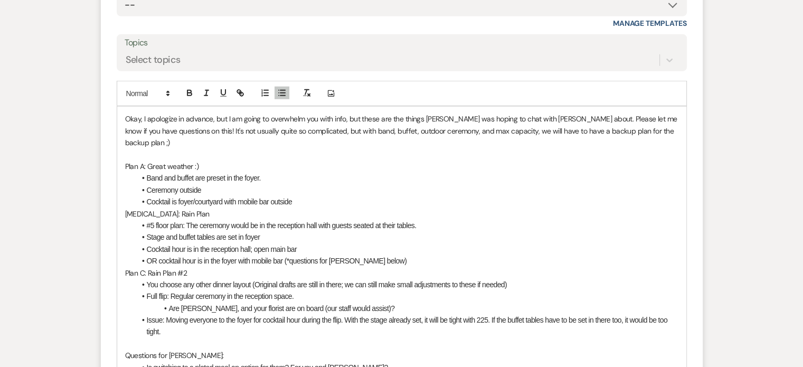
click at [307, 255] on li "OR cocktail hour is in the foyer with mobile bar (*questions for [PERSON_NAME] …" at bounding box center [407, 261] width 543 height 12
click at [332, 255] on li "OR cocktail hour is in the foyer with mobile bar (*questions for [PERSON_NAME] …" at bounding box center [407, 261] width 543 height 12
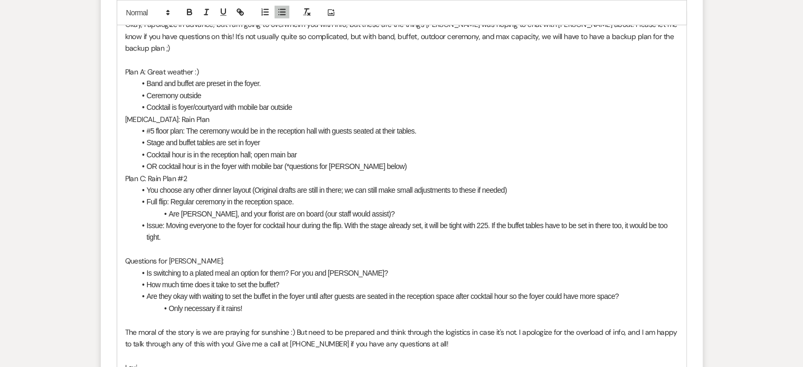
scroll to position [3064, 0]
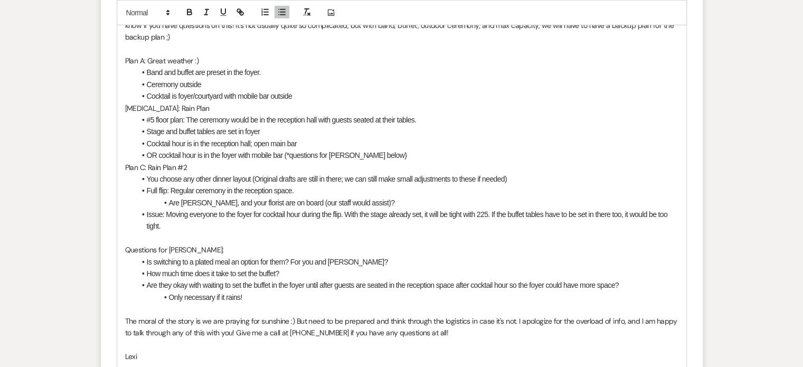
click at [284, 149] on li "OR cocktail hour is in the foyer with mobile bar (*questions for [PERSON_NAME] …" at bounding box center [407, 155] width 543 height 12
click at [375, 149] on li "OR cocktail hour is in the foyer with mobile bar (*questions for [PERSON_NAME] …" at bounding box center [407, 155] width 543 height 12
click at [394, 149] on li "OR cocktail hour is in the foyer with mobile bar (*questions for [PERSON_NAME] …" at bounding box center [407, 155] width 543 height 12
click at [226, 185] on li "Full flip: Regular ceremony in the reception space." at bounding box center [407, 191] width 543 height 12
click at [177, 185] on li "Full flip: Regular ceremony in the reception space." at bounding box center [407, 191] width 543 height 12
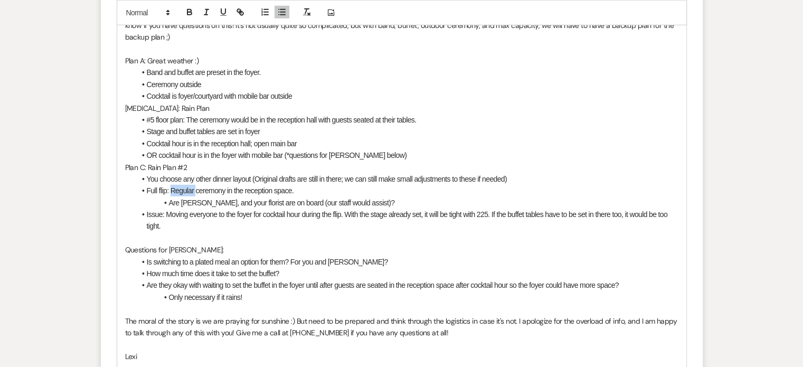
click at [177, 185] on li "Full flip: Regular ceremony in the reception space." at bounding box center [407, 191] width 543 height 12
click at [240, 185] on li "Full flip: Ceremony with ceremony chairs in the reception space." at bounding box center [407, 191] width 543 height 12
click at [344, 185] on li "Full flip: Ceremony with ceremony chairs in the reception space." at bounding box center [407, 191] width 543 height 12
click at [353, 197] on li "Are Donatelli's, Ashley, and your florist are on board (our staff would assist)?" at bounding box center [407, 203] width 543 height 12
click at [389, 197] on li "Are Donatelli's, Ashley, and your florist are on board (our staff would assist)?" at bounding box center [407, 203] width 543 height 12
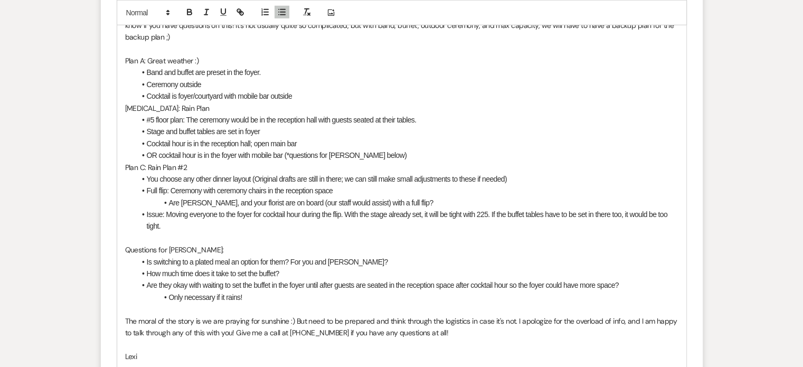
click at [308, 209] on li "Issue: Moving everyone to the foyer for cocktail hour during the flip. With the…" at bounding box center [407, 221] width 543 height 24
click at [174, 232] on p at bounding box center [401, 238] width 553 height 12
click at [267, 291] on li "Only necessary if it rains!" at bounding box center [407, 297] width 543 height 12
click at [290, 268] on li "How much time does it take to set the buffet?" at bounding box center [407, 274] width 543 height 12
click at [433, 279] on li "Are they okay with waiting to set the buffet in the foyer until after guests ar…" at bounding box center [407, 285] width 543 height 12
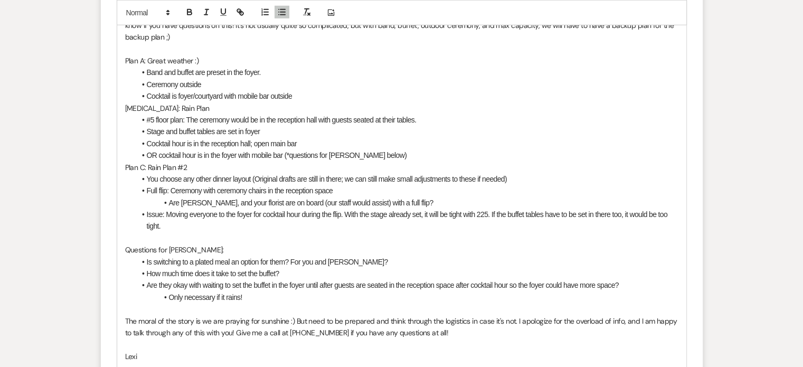
click at [256, 291] on li "Only necessary if it rains!" at bounding box center [407, 297] width 543 height 12
click at [172, 291] on li "Only necessary if it rains!" at bounding box center [407, 297] width 543 height 12
click at [170, 291] on li "Only necessary if it rains!" at bounding box center [407, 297] width 543 height 12
click at [198, 351] on p "Lexi" at bounding box center [401, 357] width 553 height 12
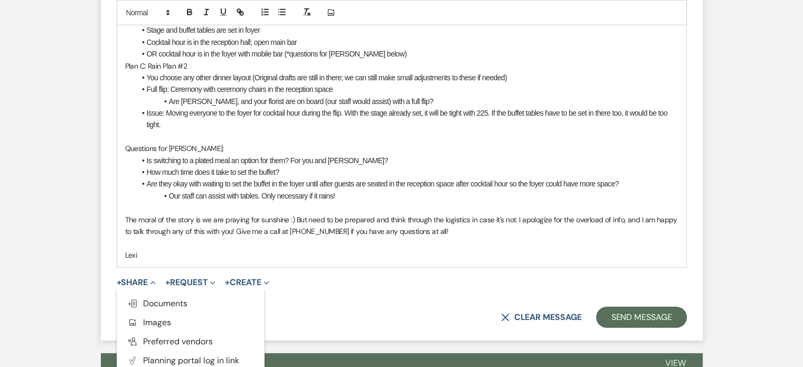
scroll to position [3169, 0]
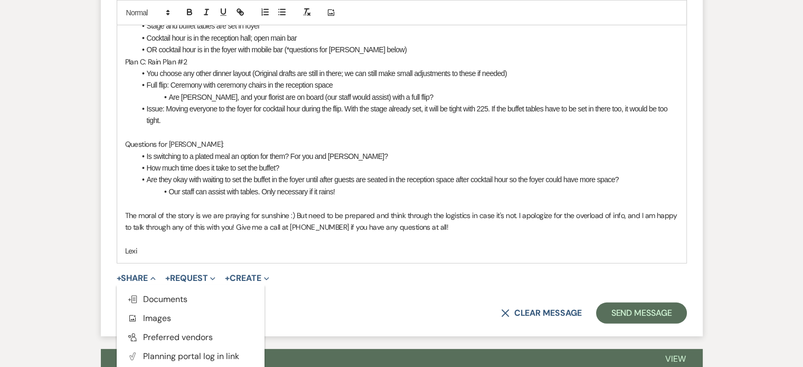
click at [444, 210] on p "The moral of the story is we are praying for sunshine :) But need to be prepare…" at bounding box center [401, 222] width 553 height 24
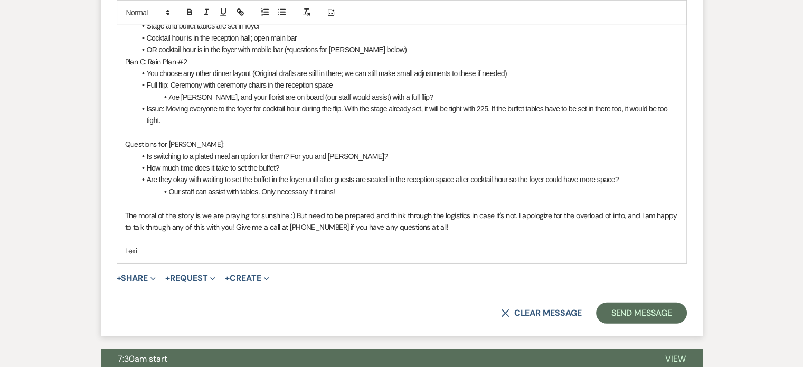
click at [251, 233] on p at bounding box center [401, 239] width 553 height 12
click at [129, 274] on button "+ Share Expand" at bounding box center [137, 278] width 40 height 8
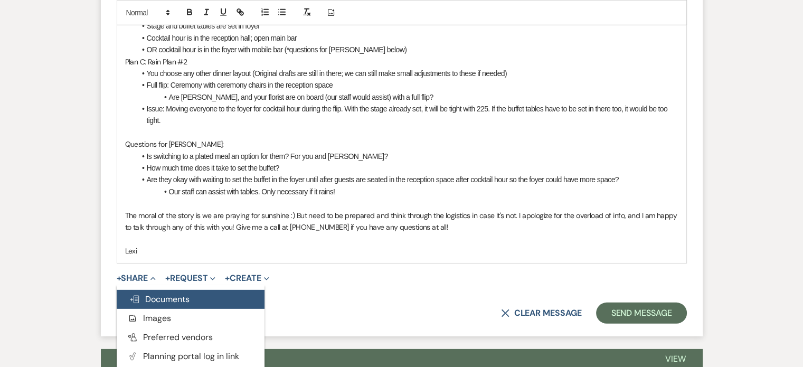
click at [143, 294] on span "Doc Upload Documents" at bounding box center [159, 299] width 60 height 11
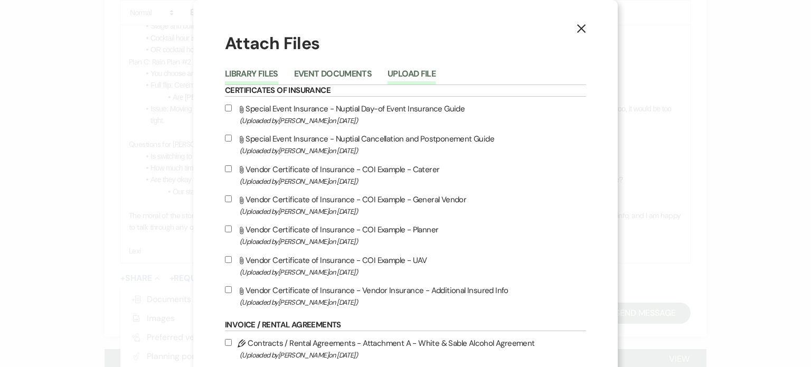
click at [406, 76] on button "Upload File" at bounding box center [412, 77] width 48 height 15
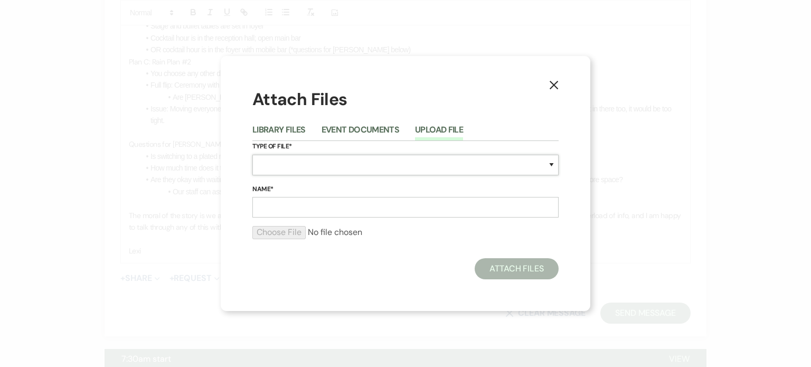
click at [336, 171] on select "Special Event Insurance Vendor Certificate of Insurance Contracts / Rental Agre…" at bounding box center [405, 165] width 306 height 21
select select "24"
click at [252, 155] on select "Special Event Insurance Vendor Certificate of Insurance Contracts / Rental Agre…" at bounding box center [405, 165] width 306 height 21
click at [313, 207] on input "Name*" at bounding box center [405, 207] width 306 height 21
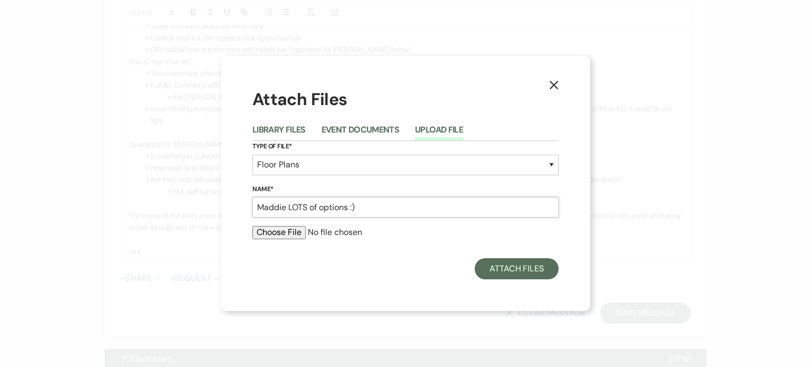
type input "Maddie LOTS of options :)"
click at [285, 232] on input "file" at bounding box center [405, 232] width 306 height 13
type input "C:\fakepath\Maddie 8.18.25.pdf"
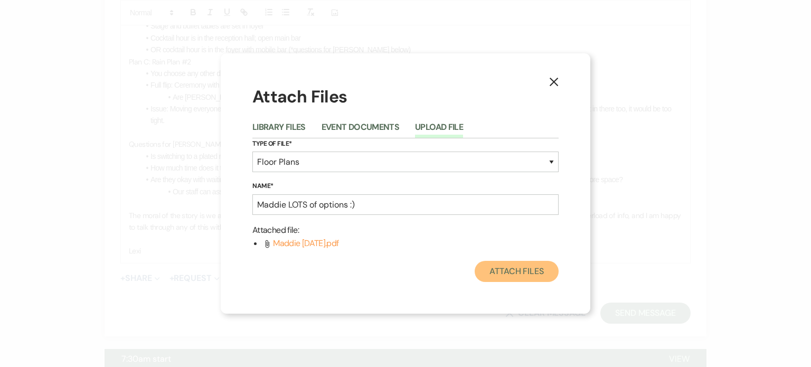
click at [520, 272] on button "Attach Files" at bounding box center [517, 271] width 84 height 21
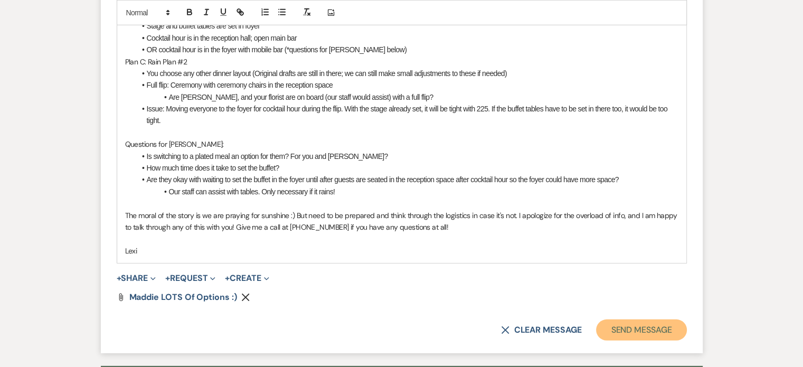
click at [633, 319] on button "Send Message" at bounding box center [641, 329] width 90 height 21
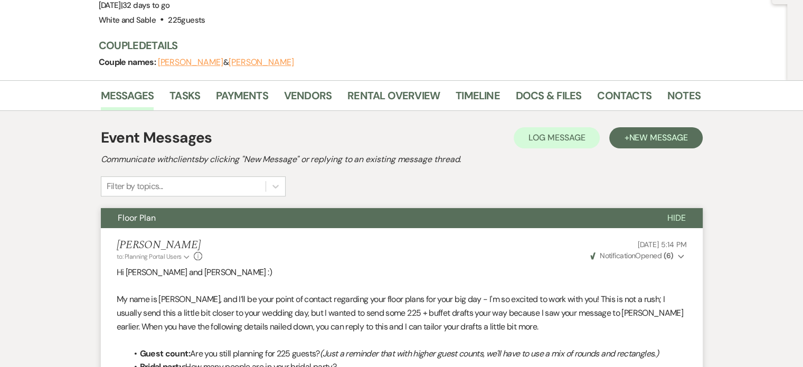
scroll to position [0, 0]
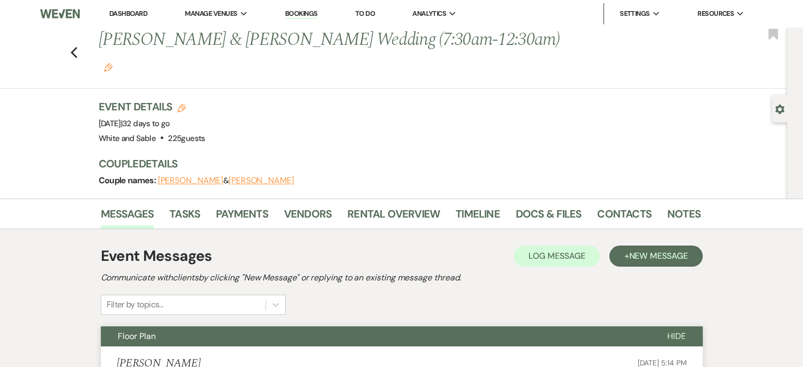
click at [139, 12] on link "Dashboard" at bounding box center [128, 13] width 38 height 9
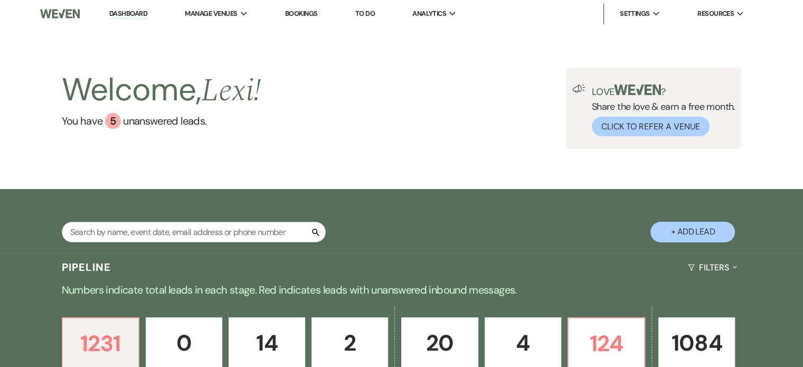
click at [364, 16] on link "To Do" at bounding box center [365, 13] width 20 height 9
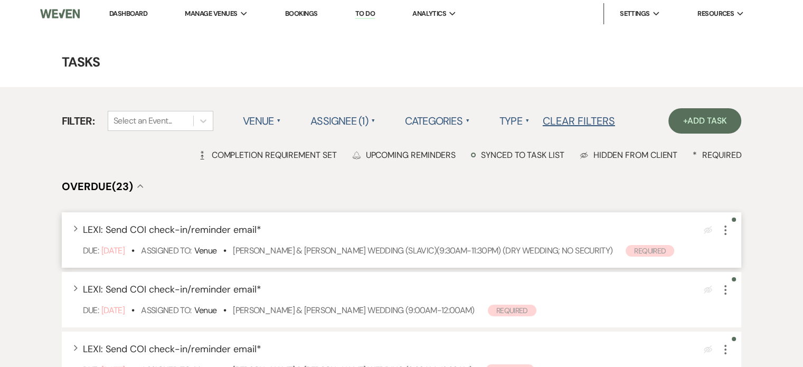
click at [721, 225] on icon "More" at bounding box center [725, 230] width 13 height 13
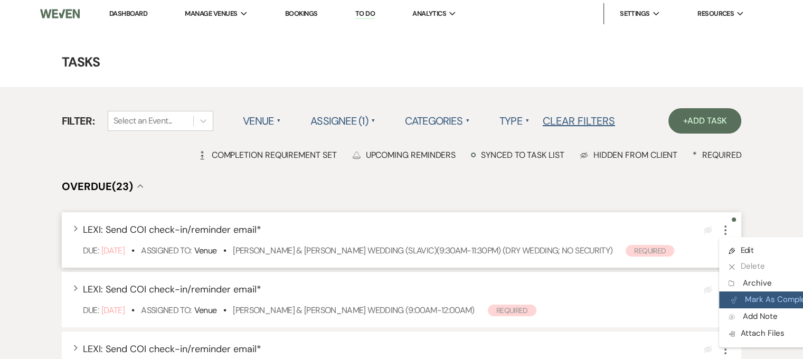
click at [756, 298] on button "Plan Portal Link Mark As Complete" at bounding box center [771, 299] width 104 height 17
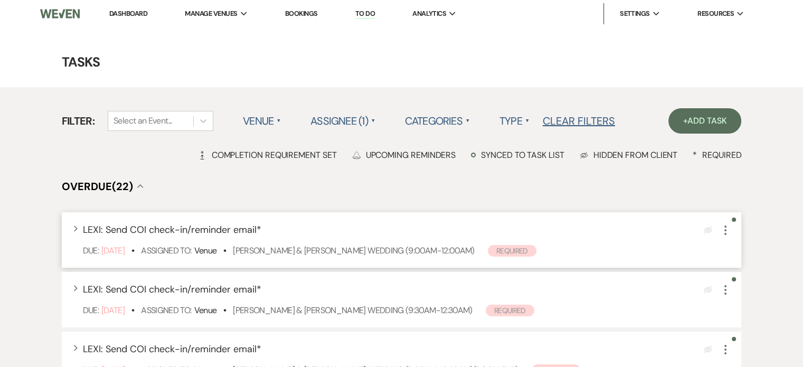
click at [730, 231] on icon "More" at bounding box center [725, 230] width 13 height 13
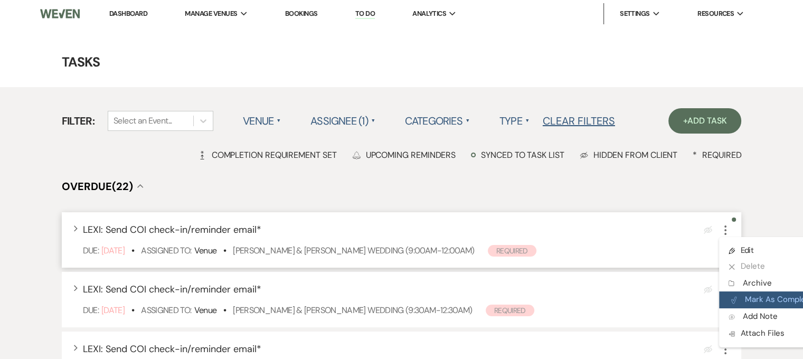
click at [755, 296] on button "Plan Portal Link Mark As Complete" at bounding box center [771, 299] width 104 height 17
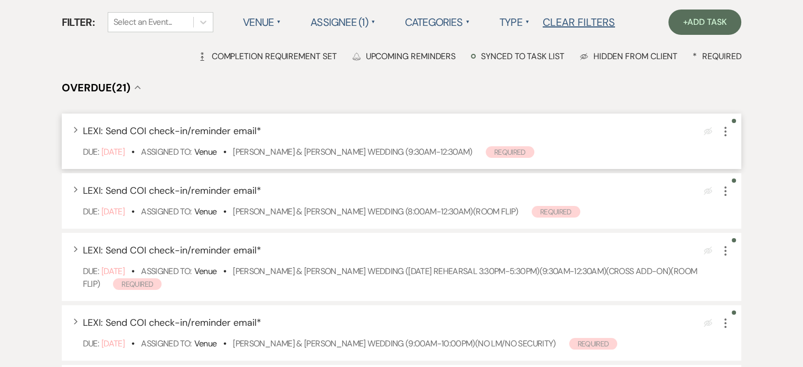
scroll to position [106, 0]
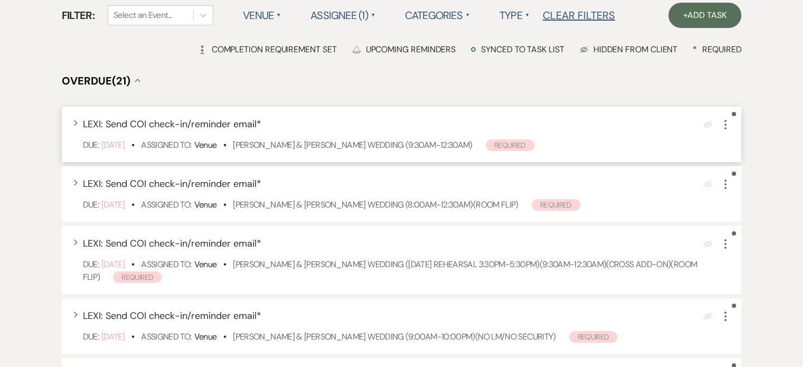
click at [720, 128] on icon "More" at bounding box center [725, 124] width 13 height 13
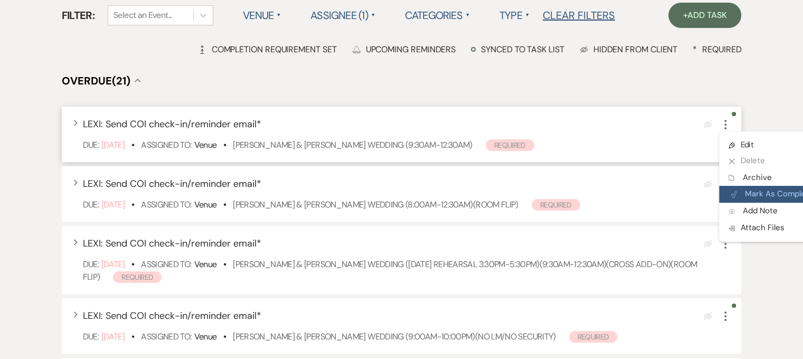
click at [748, 186] on button "Plan Portal Link Mark As Complete" at bounding box center [771, 194] width 104 height 17
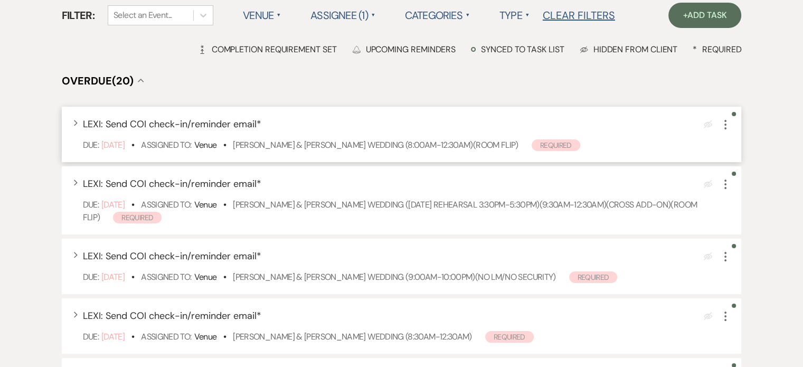
click at [724, 123] on icon "More" at bounding box center [725, 124] width 13 height 13
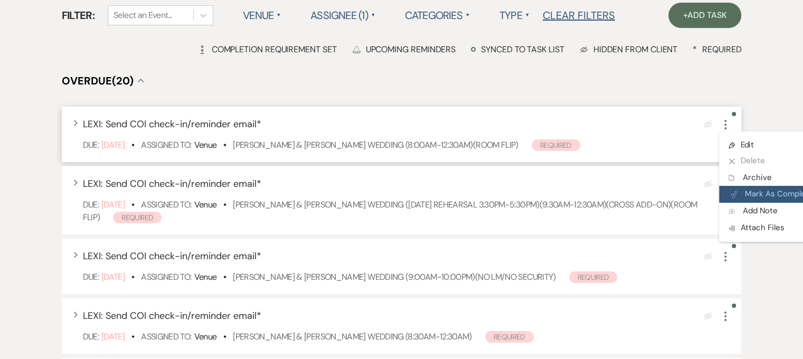
click at [740, 189] on button "Plan Portal Link Mark As Complete" at bounding box center [771, 194] width 104 height 17
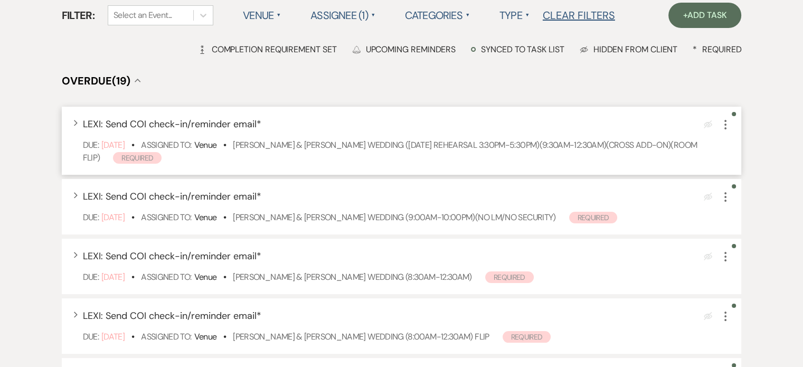
click at [725, 129] on icon "More" at bounding box center [725, 124] width 13 height 13
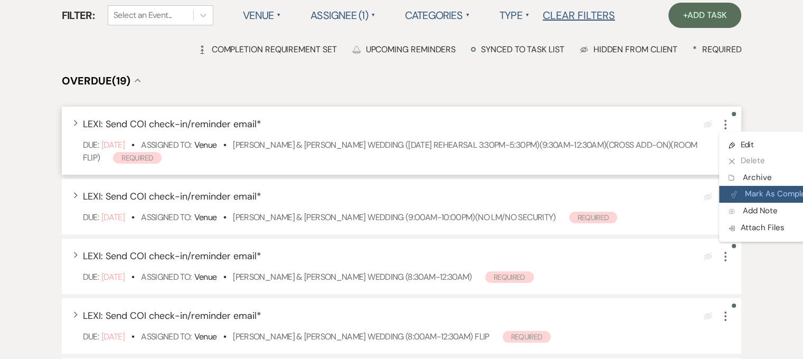
click at [748, 191] on button "Plan Portal Link Mark As Complete" at bounding box center [771, 194] width 104 height 17
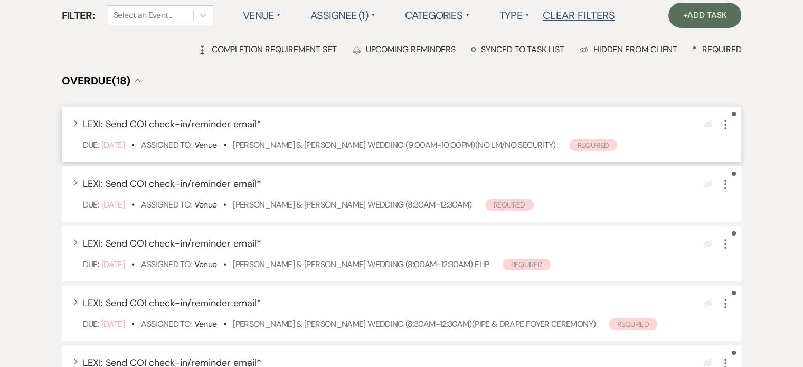
click at [722, 124] on icon "More" at bounding box center [725, 124] width 13 height 13
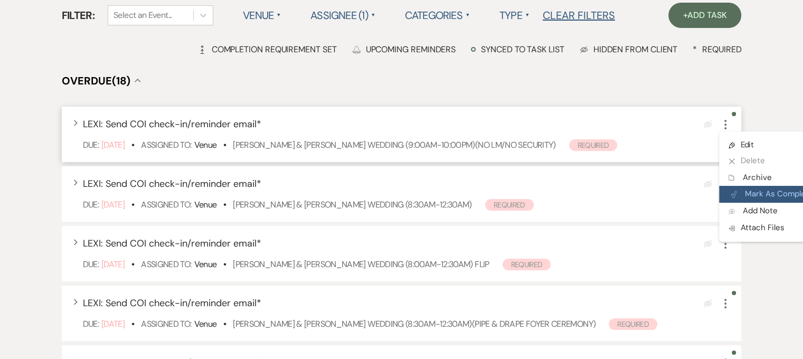
click at [752, 187] on button "Plan Portal Link Mark As Complete" at bounding box center [771, 194] width 104 height 17
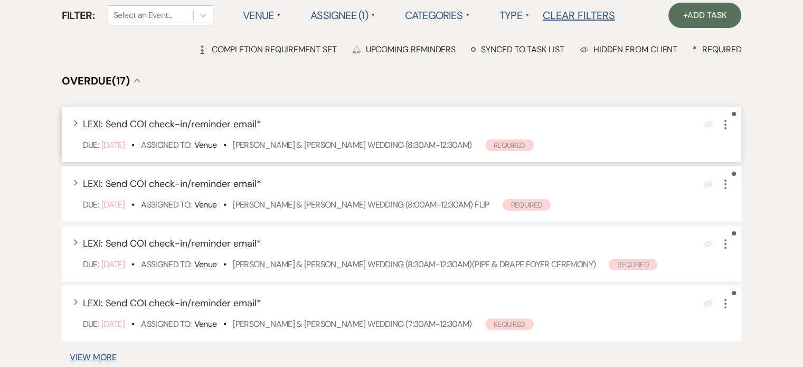
click at [729, 117] on button "More" at bounding box center [725, 124] width 13 height 14
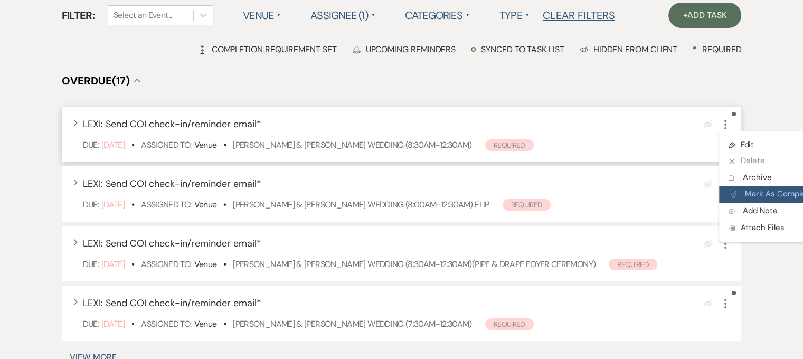
click at [753, 187] on button "Plan Portal Link Mark As Complete" at bounding box center [771, 194] width 104 height 17
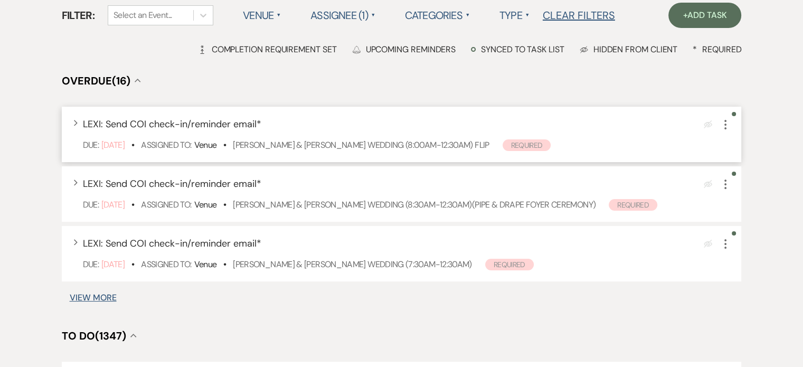
click at [722, 123] on icon "More" at bounding box center [725, 124] width 13 height 13
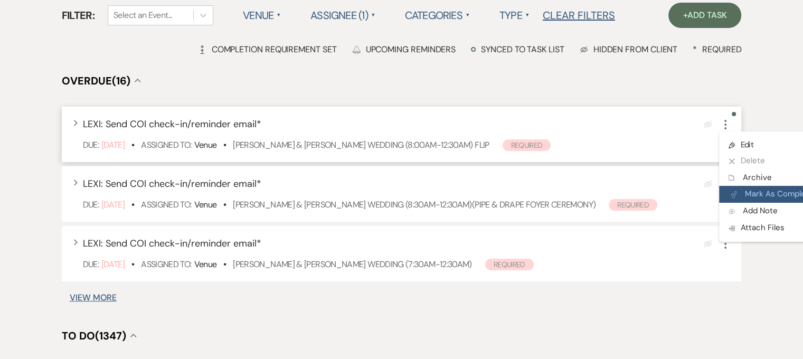
click at [750, 191] on button "Plan Portal Link Mark As Complete" at bounding box center [771, 194] width 104 height 17
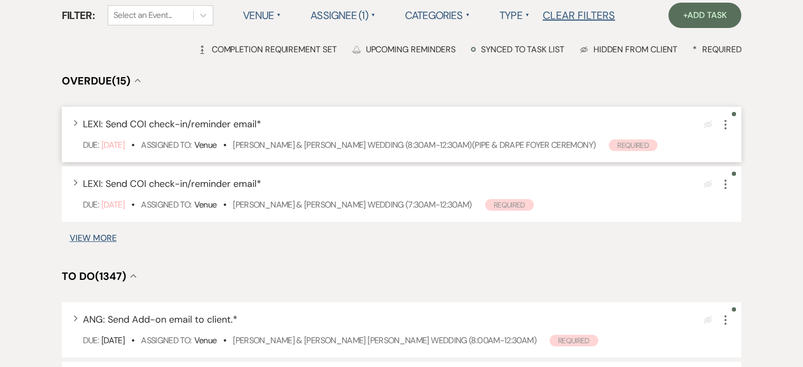
click at [723, 126] on icon "More" at bounding box center [725, 124] width 13 height 13
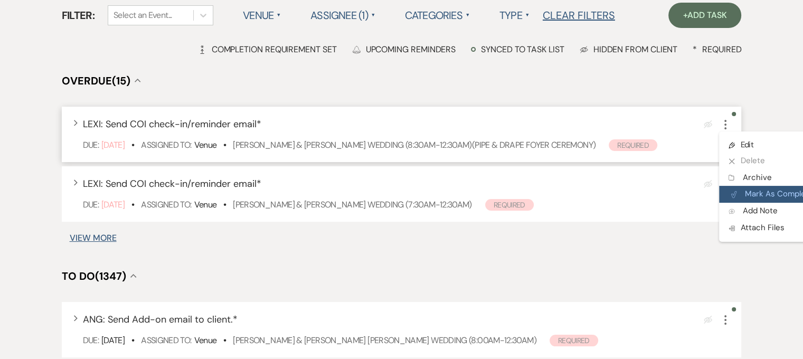
click at [750, 198] on button "Plan Portal Link Mark As Complete" at bounding box center [771, 194] width 104 height 17
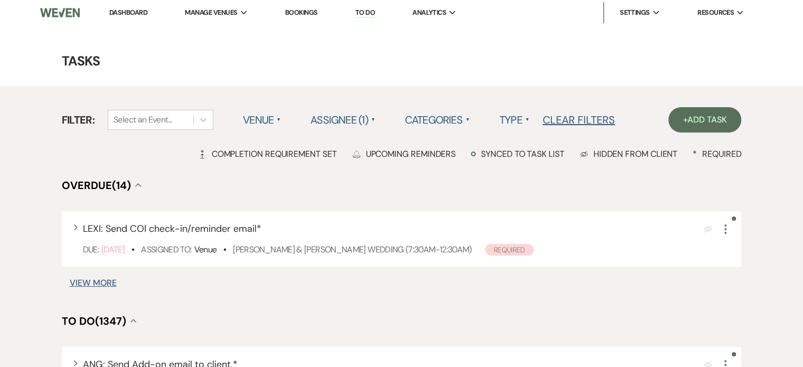
scroll to position [0, 0]
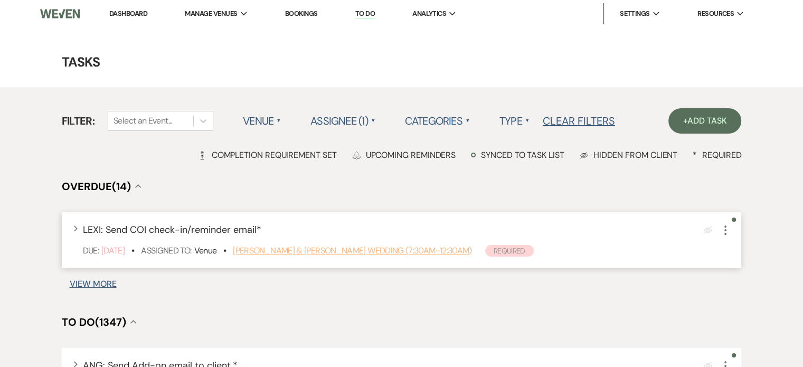
click at [265, 252] on link "[PERSON_NAME] & [PERSON_NAME] Wedding (7:30am-12:30am)" at bounding box center [352, 250] width 239 height 11
click at [323, 245] on link "[PERSON_NAME] & [PERSON_NAME] Wedding (7:30am-12:30am)" at bounding box center [352, 250] width 239 height 11
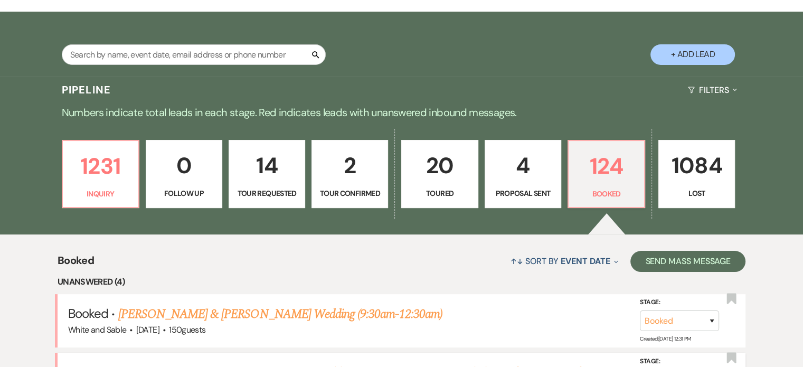
scroll to position [370, 0]
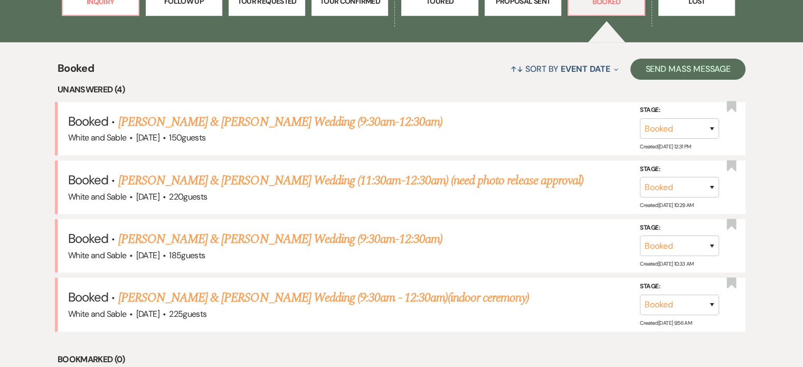
click at [243, 120] on link "Rebekah Smith & Kyle Hedblom's Wedding (9:30am-12:30am)" at bounding box center [280, 121] width 324 height 19
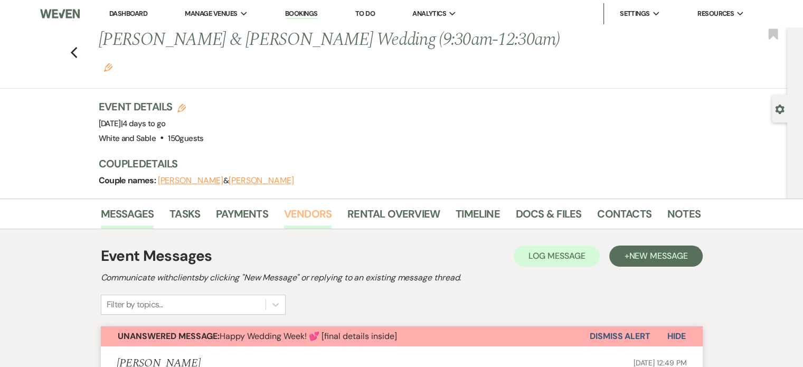
click at [304, 205] on link "Vendors" at bounding box center [308, 216] width 48 height 23
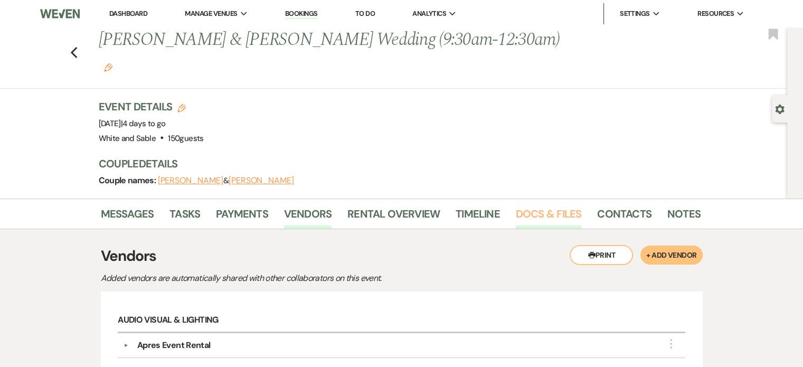
click at [565, 205] on link "Docs & Files" at bounding box center [548, 216] width 65 height 23
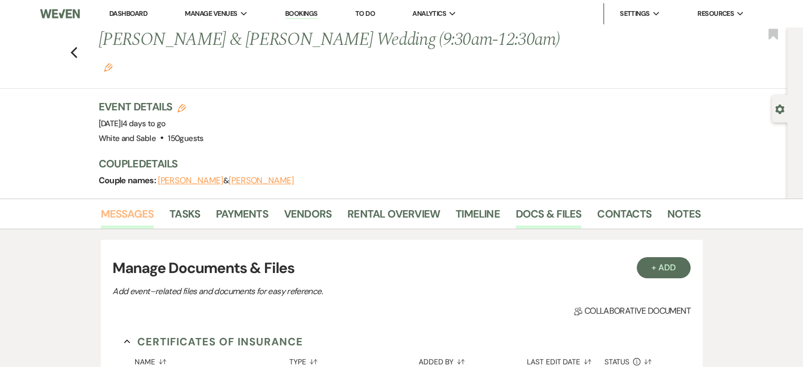
click at [151, 205] on link "Messages" at bounding box center [127, 216] width 53 height 23
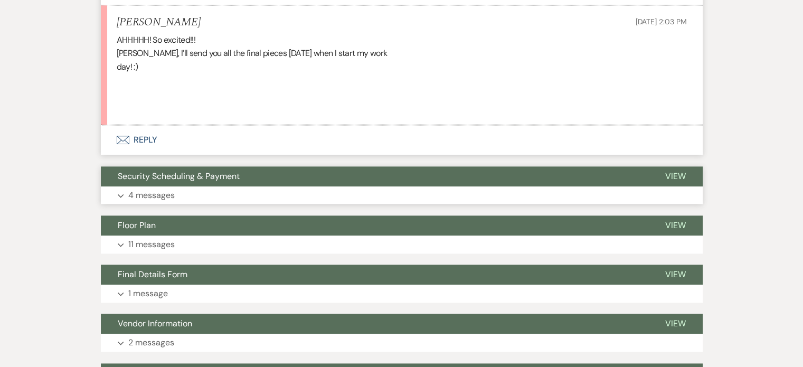
scroll to position [1479, 0]
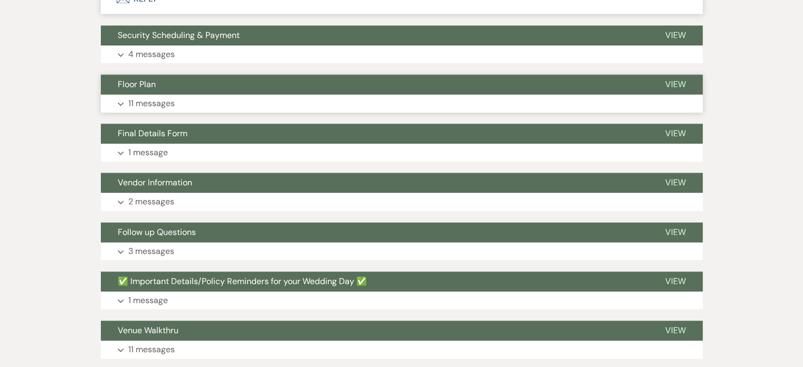
click at [140, 97] on p "11 messages" at bounding box center [151, 104] width 46 height 14
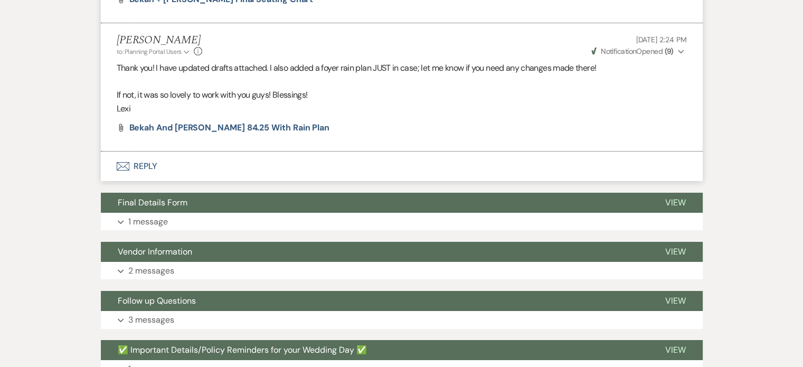
scroll to position [3697, 0]
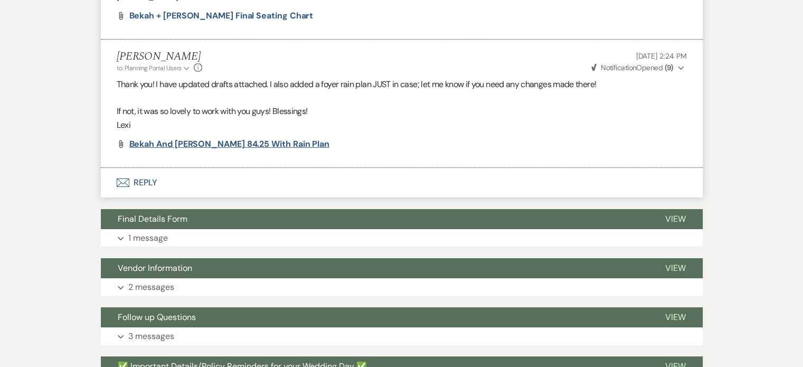
click at [194, 138] on span "Bekah and Kyle 84.25 with Rain Plan" at bounding box center [229, 143] width 200 height 11
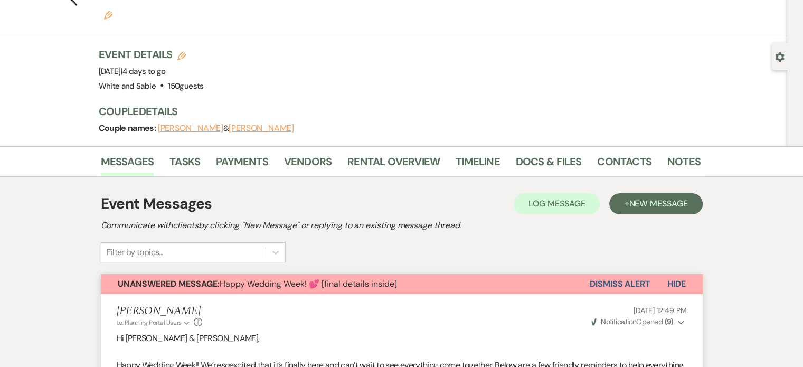
scroll to position [0, 0]
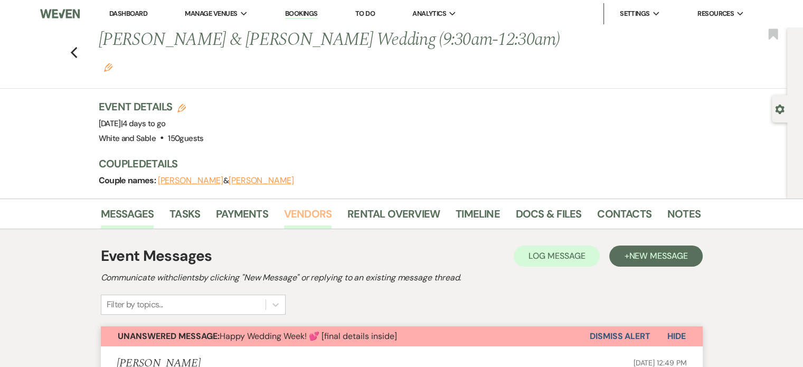
click at [316, 205] on link "Vendors" at bounding box center [308, 216] width 48 height 23
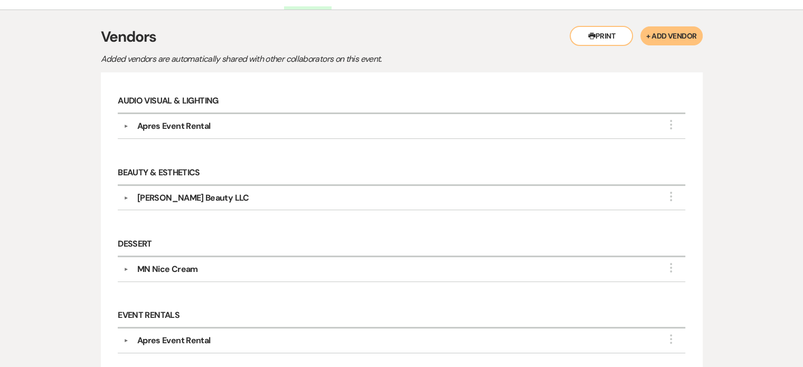
scroll to position [264, 0]
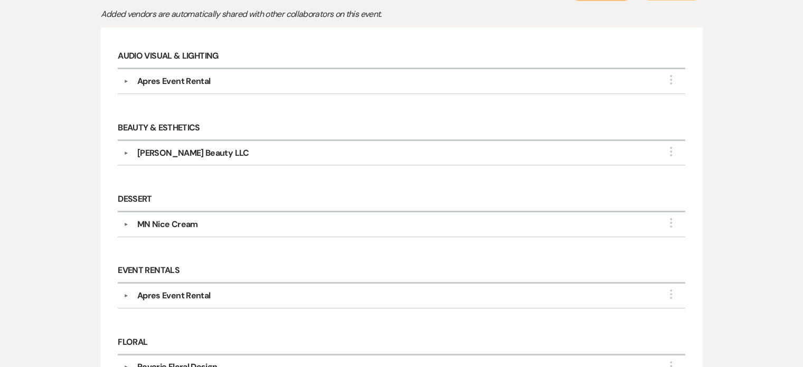
click at [166, 75] on div "Apres Event Rental" at bounding box center [173, 81] width 73 height 13
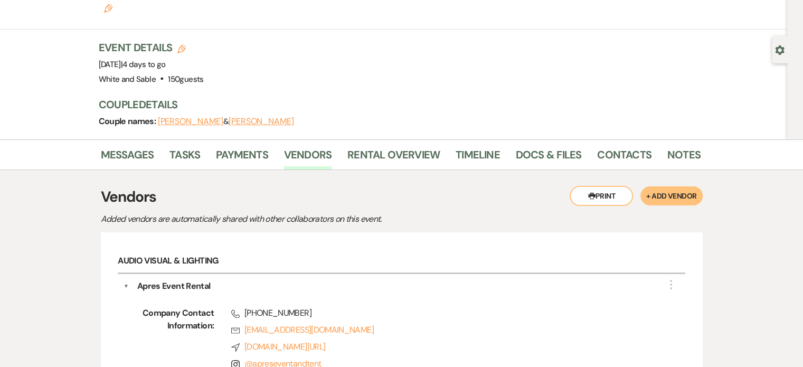
scroll to position [53, 0]
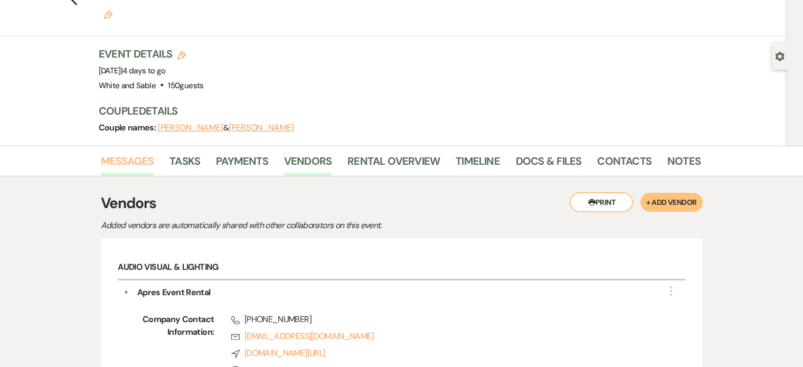
click at [138, 153] on link "Messages" at bounding box center [127, 164] width 53 height 23
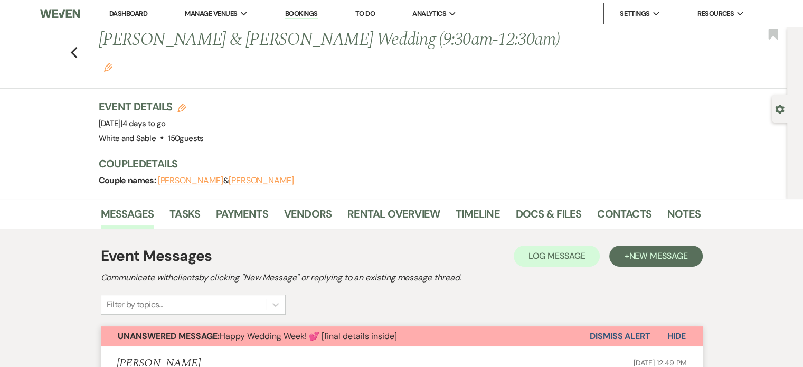
click at [281, 203] on li "Payments" at bounding box center [250, 215] width 68 height 25
click at [298, 205] on link "Vendors" at bounding box center [308, 216] width 48 height 23
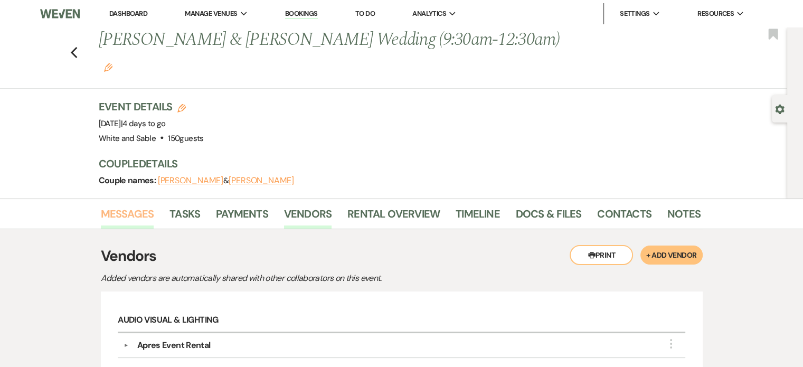
click at [139, 205] on link "Messages" at bounding box center [127, 216] width 53 height 23
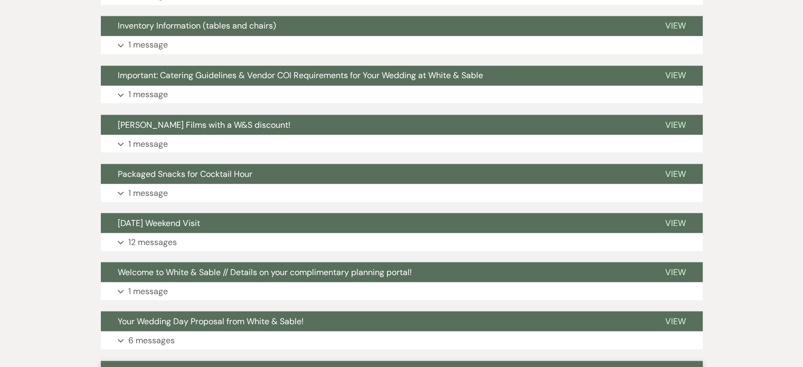
scroll to position [1848, 0]
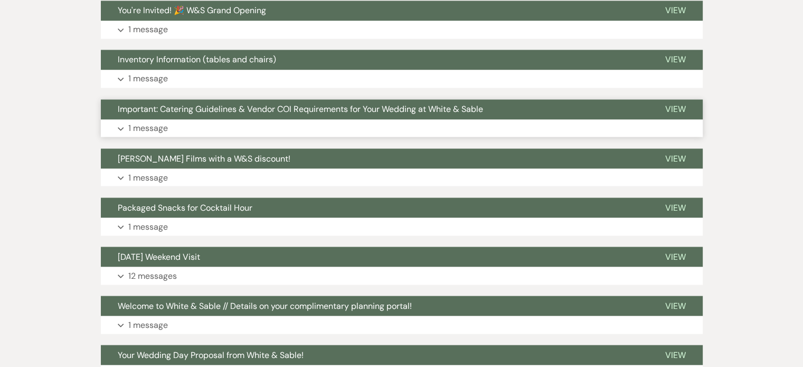
click at [143, 121] on p "1 message" at bounding box center [148, 128] width 40 height 14
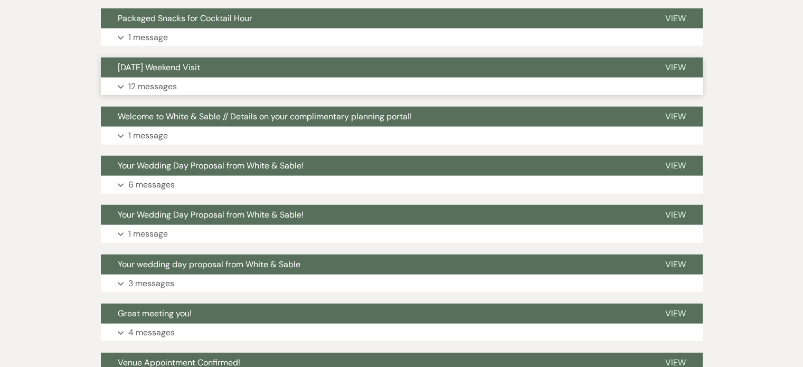
scroll to position [2746, 0]
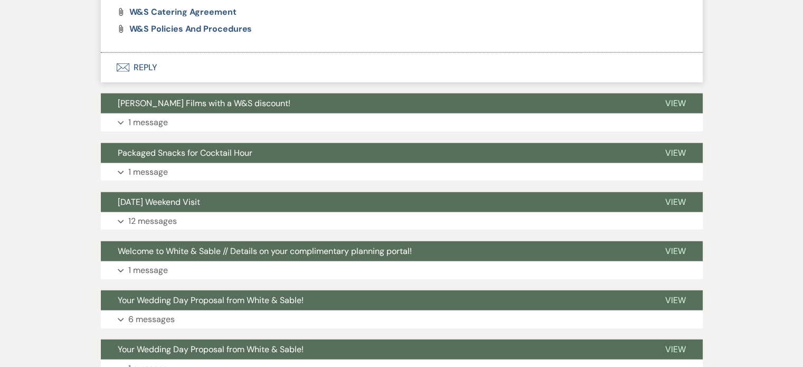
click at [141, 53] on button "Envelope Reply" at bounding box center [402, 68] width 602 height 30
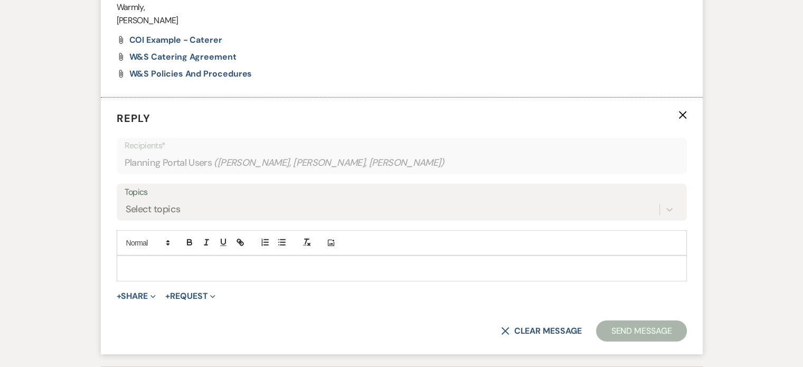
scroll to position [2699, 0]
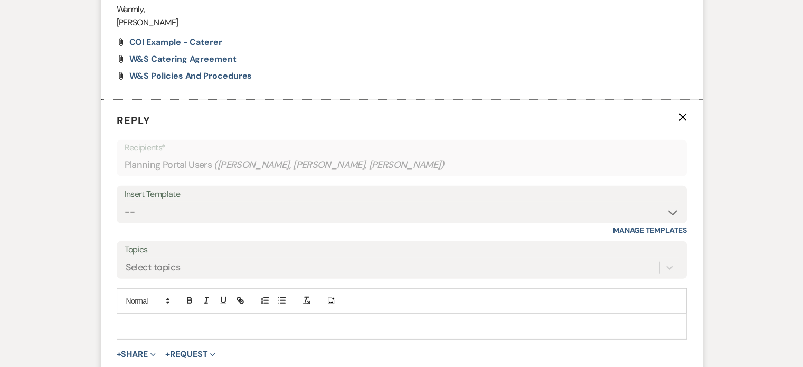
click at [321, 321] on p at bounding box center [401, 327] width 553 height 12
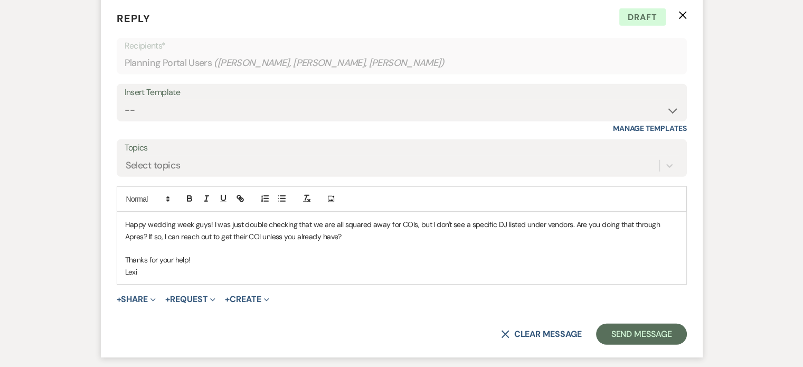
scroll to position [2805, 0]
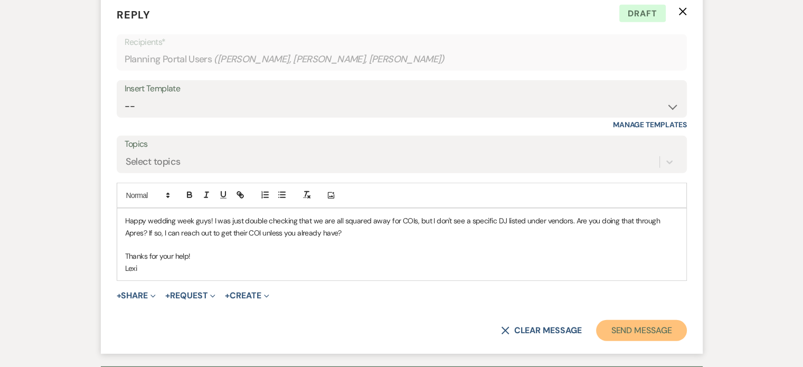
click at [644, 320] on button "Send Message" at bounding box center [641, 330] width 90 height 21
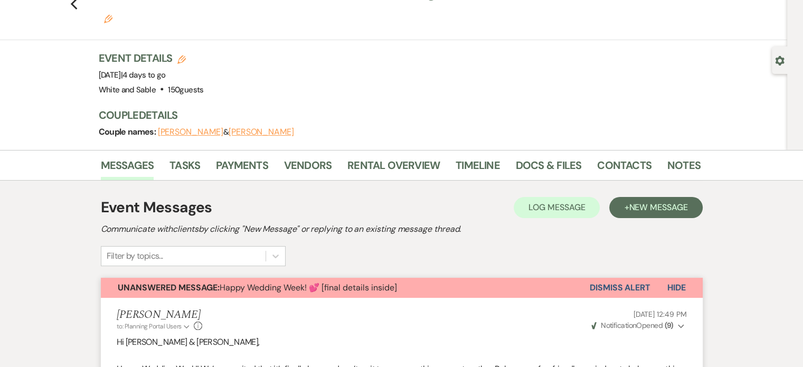
scroll to position [0, 0]
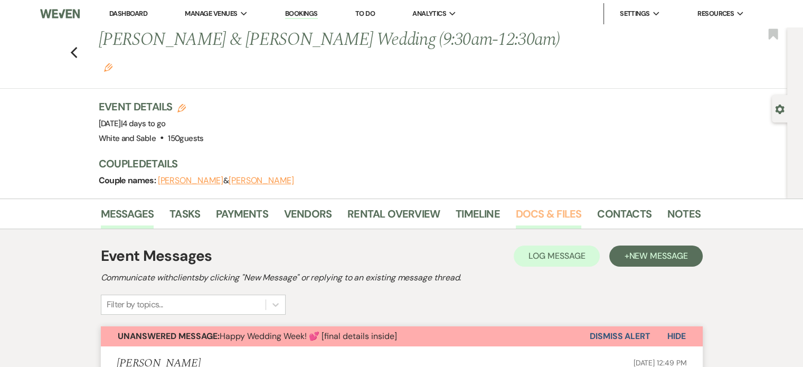
click at [532, 205] on link "Docs & Files" at bounding box center [548, 216] width 65 height 23
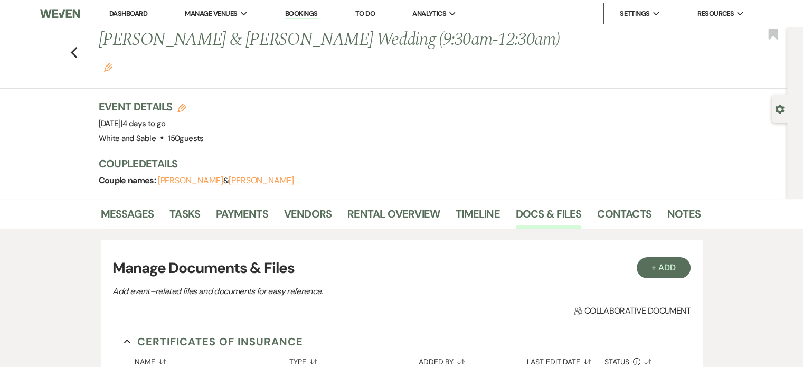
click at [82, 42] on div "Previous Rebekah Smith & Kyle Hedblom's Wedding (9:30am-12:30am) Edit Bookmark" at bounding box center [391, 57] width 793 height 61
drag, startPoint x: 72, startPoint y: 40, endPoint x: 79, endPoint y: 36, distance: 7.6
click at [74, 39] on div "Previous Rebekah Smith & Kyle Hedblom's Wedding (9:30am-12:30am) Edit Bookmark" at bounding box center [391, 57] width 793 height 61
click at [77, 47] on use "button" at bounding box center [73, 53] width 7 height 12
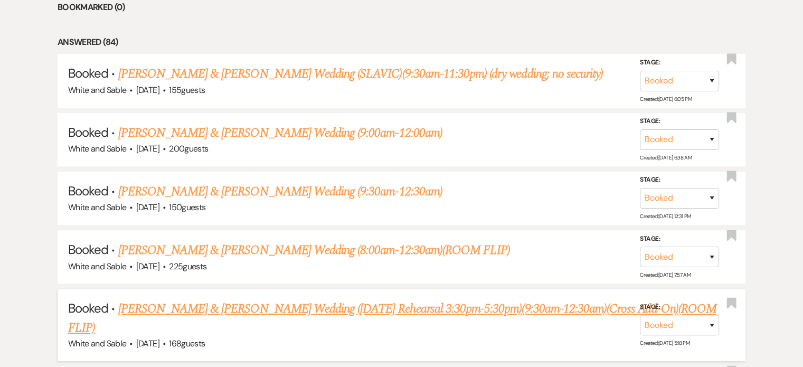
scroll to position [634, 0]
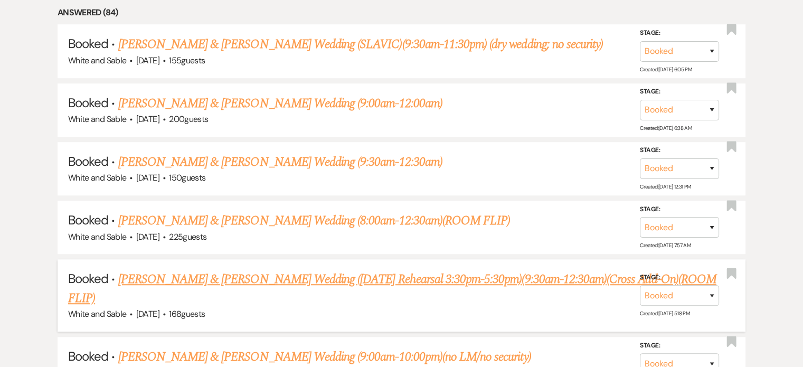
click at [173, 274] on link "Lindsey Roth & Jared Walter's Wedding (Friday Rehearsal 3:30pm-5:30pm)(9:30am-1…" at bounding box center [392, 289] width 648 height 38
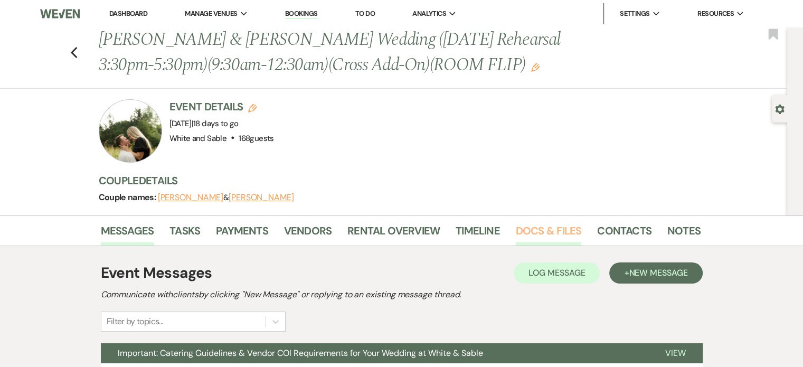
click at [543, 238] on link "Docs & Files" at bounding box center [548, 233] width 65 height 23
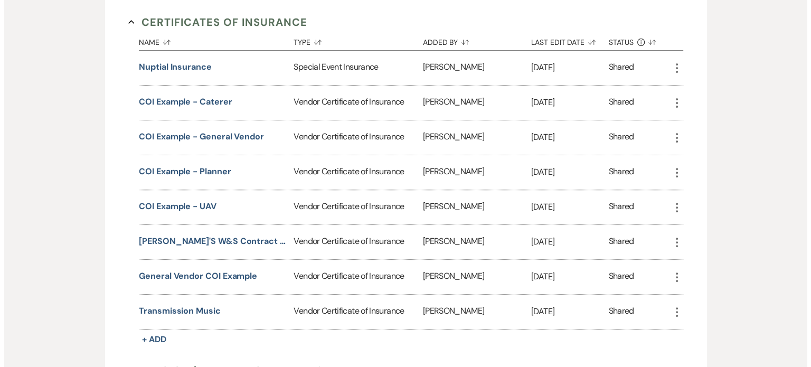
scroll to position [475, 0]
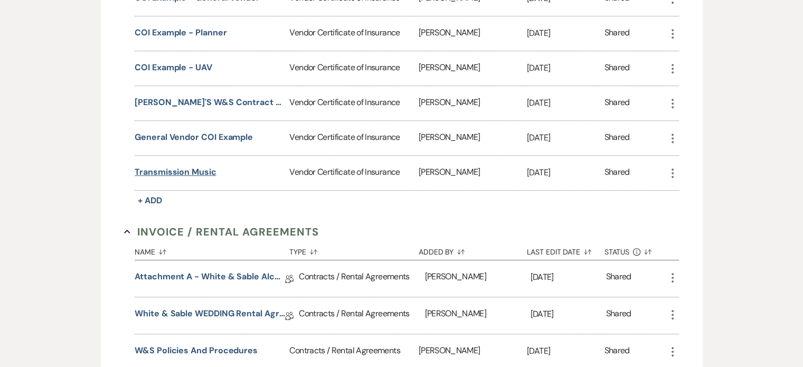
click at [177, 168] on button "Transmission Music" at bounding box center [176, 172] width 82 height 13
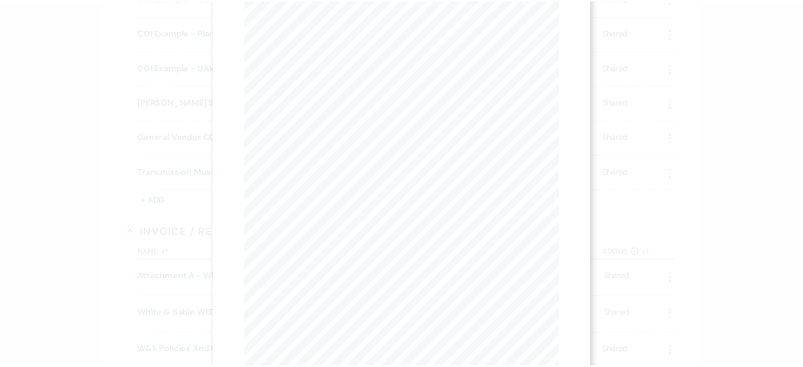
scroll to position [0, 0]
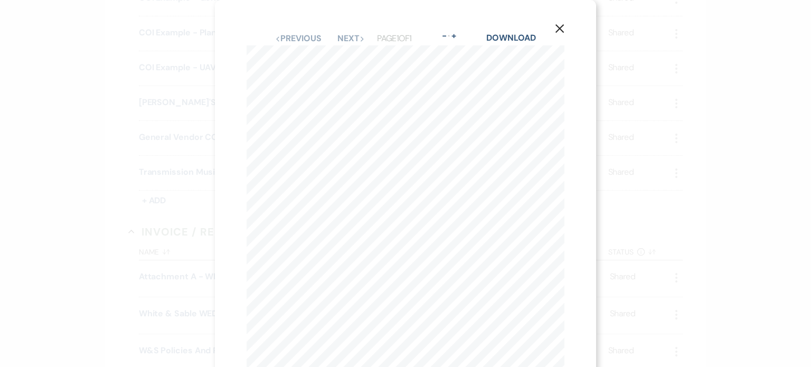
click at [558, 26] on use "button" at bounding box center [560, 28] width 8 height 8
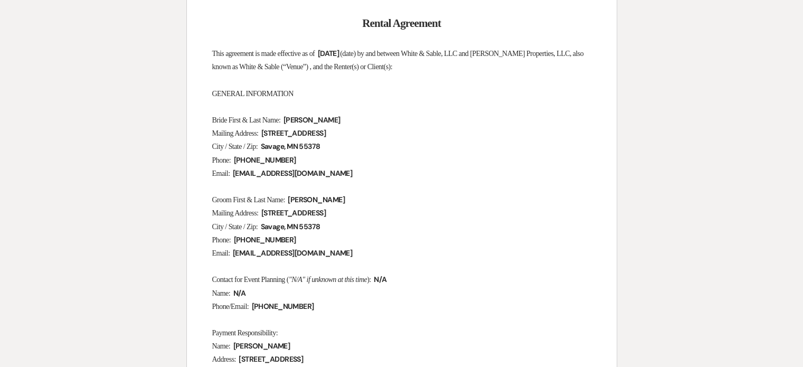
scroll to position [211, 0]
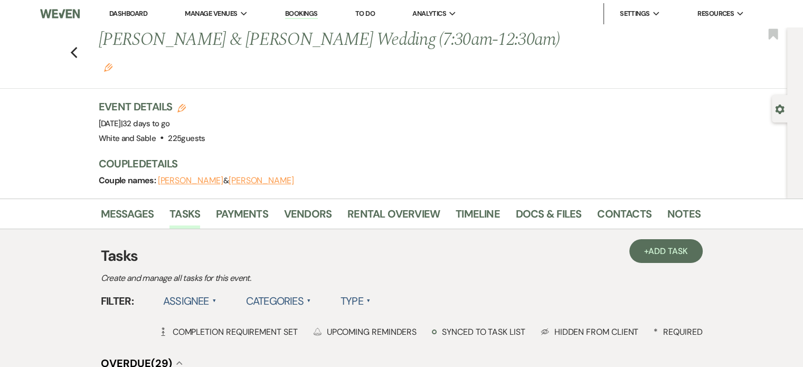
drag, startPoint x: 0, startPoint y: 0, endPoint x: 510, endPoint y: 170, distance: 537.0
click at [543, 156] on h3 "Couple Details" at bounding box center [394, 163] width 591 height 15
click at [306, 205] on link "Vendors" at bounding box center [308, 216] width 48 height 23
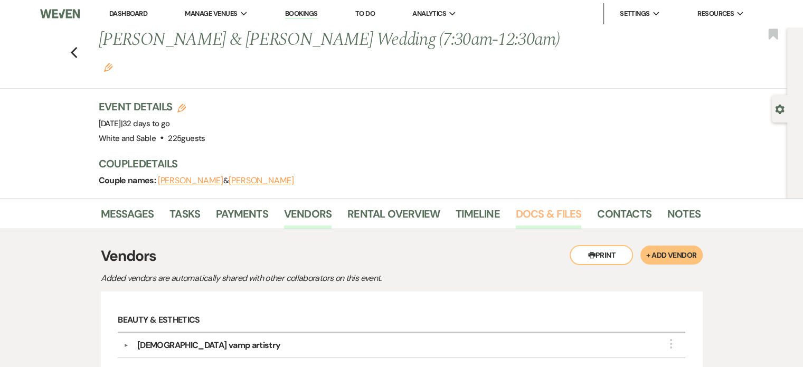
click at [533, 205] on link "Docs & Files" at bounding box center [548, 216] width 65 height 23
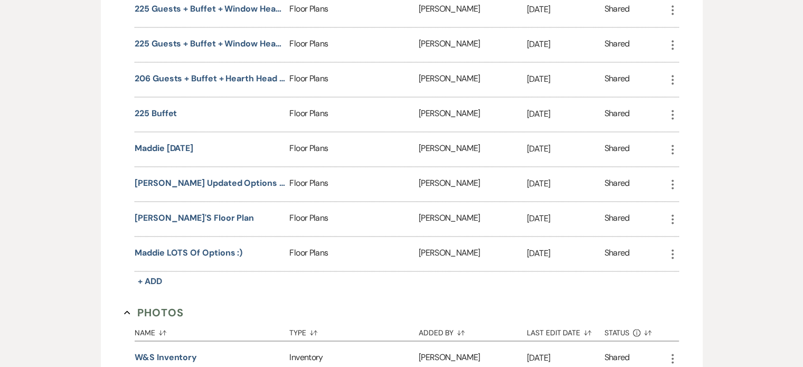
scroll to position [1295, 0]
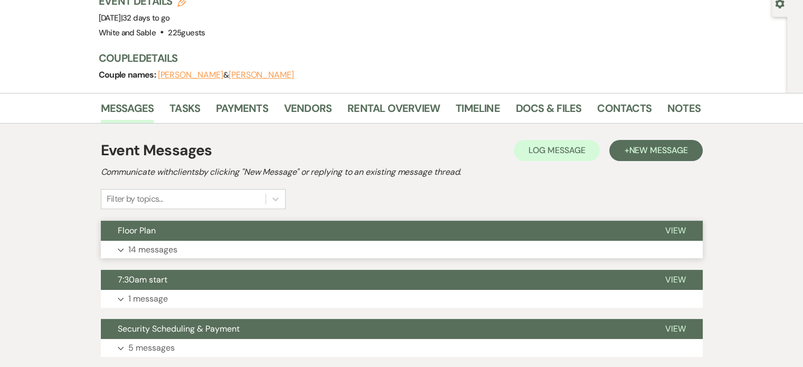
click at [152, 243] on p "14 messages" at bounding box center [152, 250] width 49 height 14
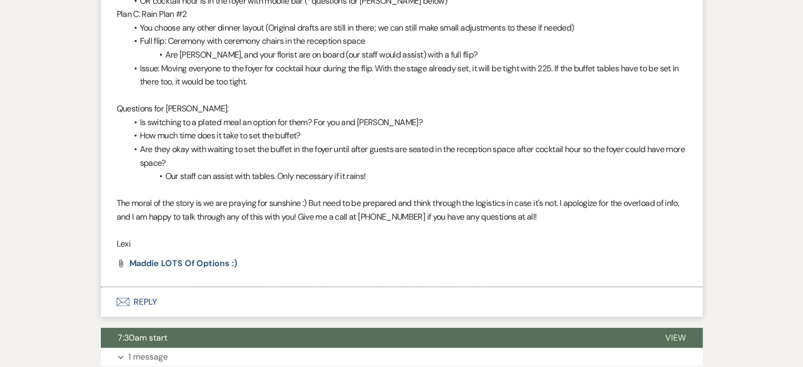
scroll to position [3063, 0]
